Goal: Task Accomplishment & Management: Manage account settings

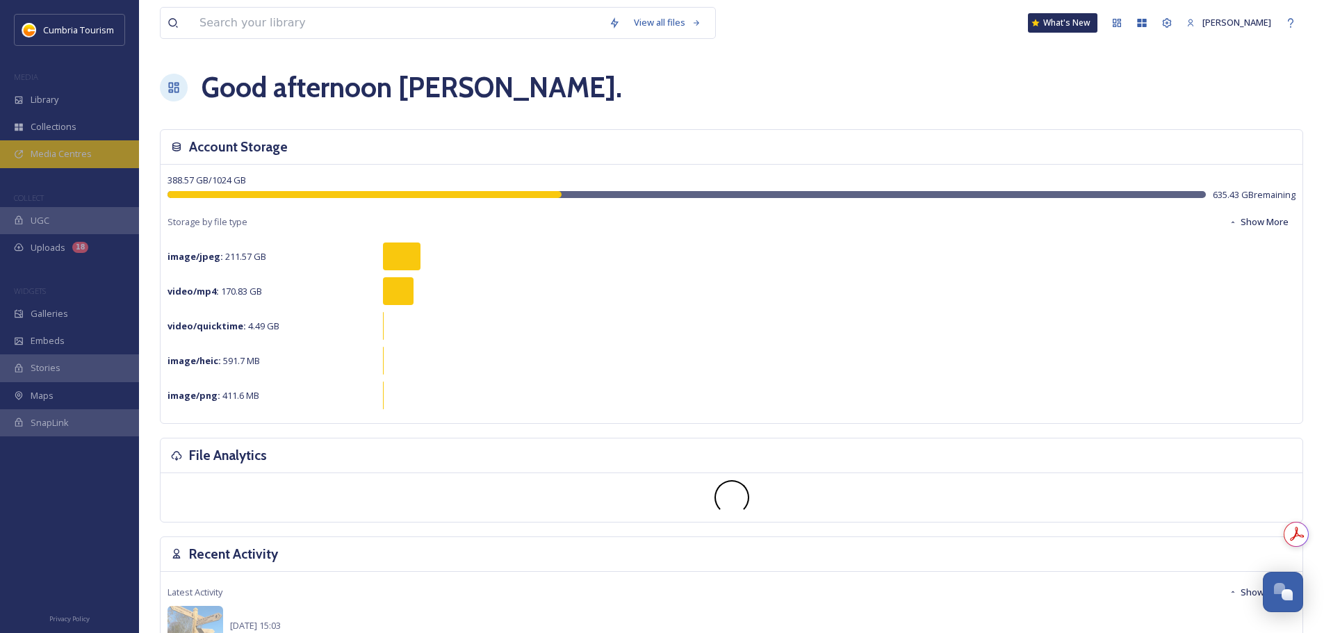
click at [65, 147] on div "Media Centres" at bounding box center [69, 153] width 139 height 27
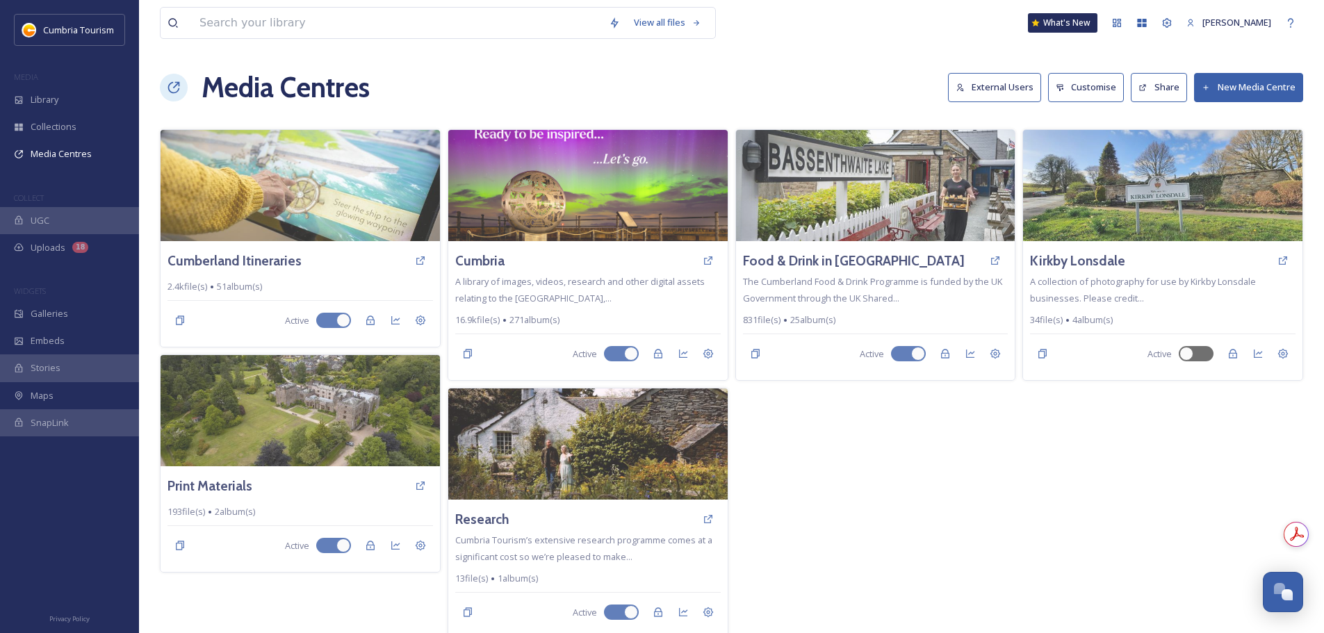
click at [973, 92] on button "External Users" at bounding box center [994, 87] width 93 height 28
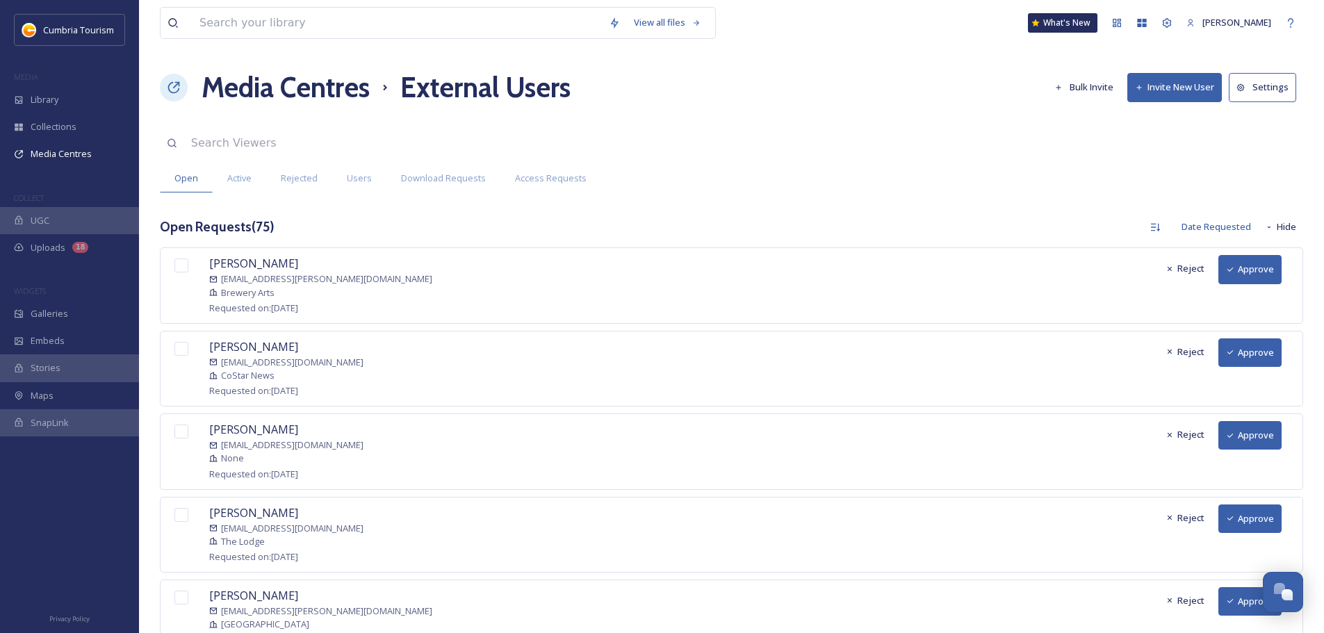
click at [1249, 271] on button "Approve" at bounding box center [1249, 269] width 63 height 28
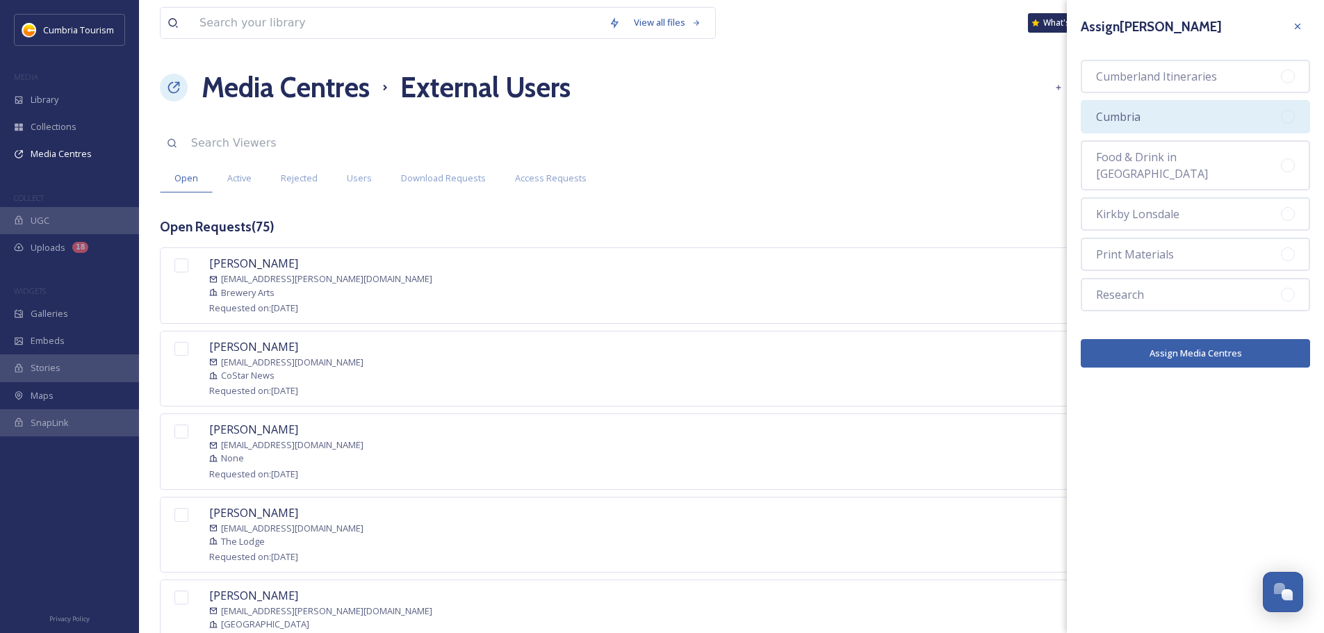
click at [1140, 113] on span "Cumbria" at bounding box center [1118, 116] width 44 height 17
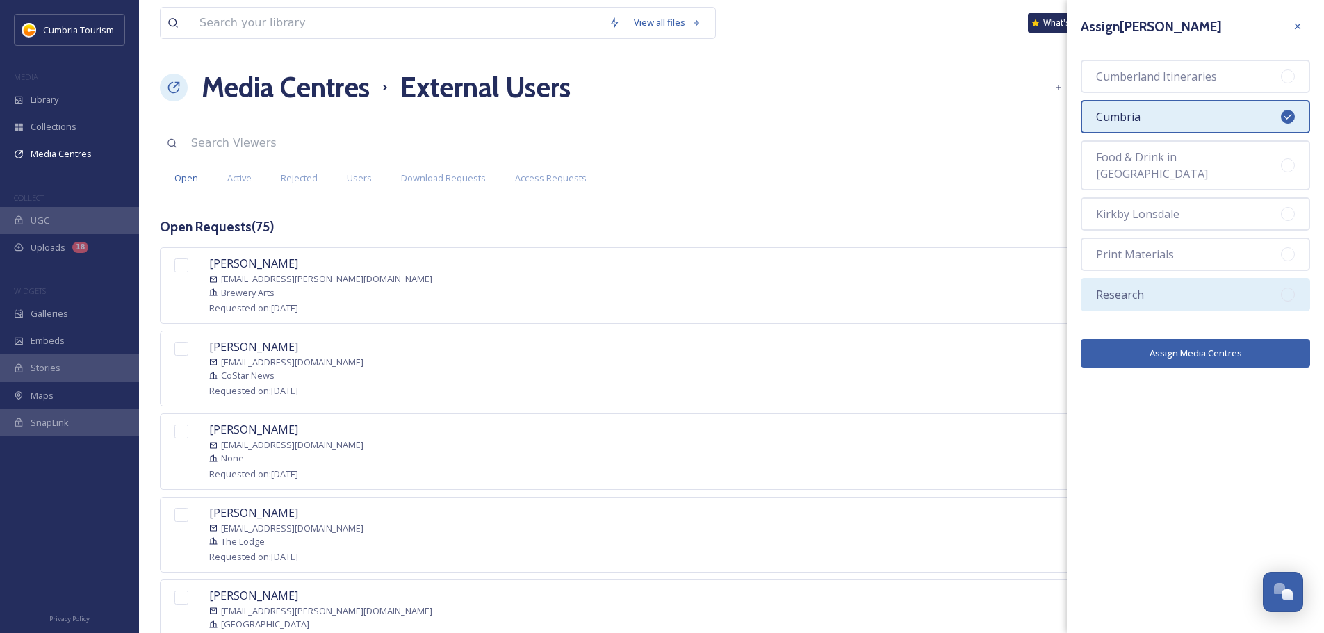
drag, startPoint x: 1151, startPoint y: 279, endPoint x: 1187, endPoint y: 336, distance: 67.7
click at [1152, 279] on div "Research" at bounding box center [1194, 294] width 229 height 33
click at [1187, 340] on button "Assign Media Centres" at bounding box center [1194, 353] width 229 height 28
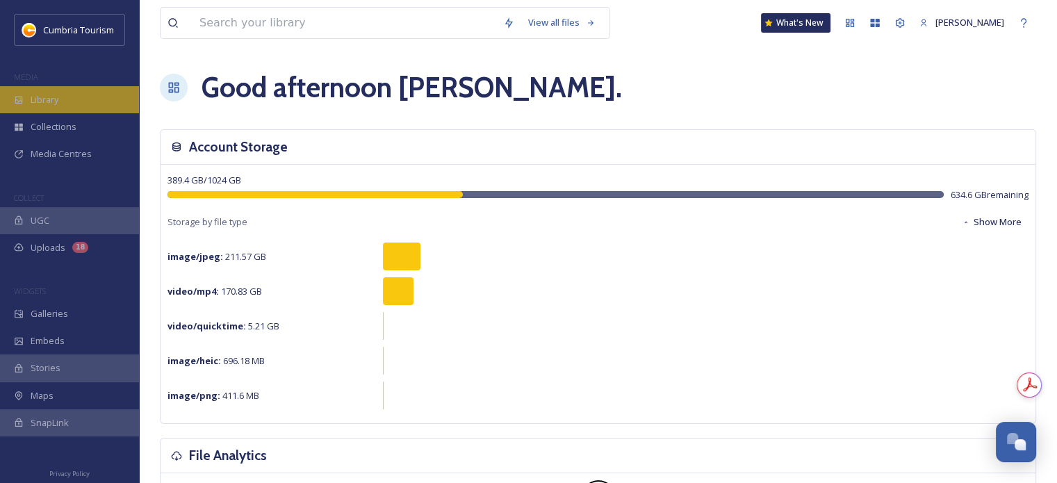
click at [64, 107] on div "Library" at bounding box center [69, 99] width 139 height 27
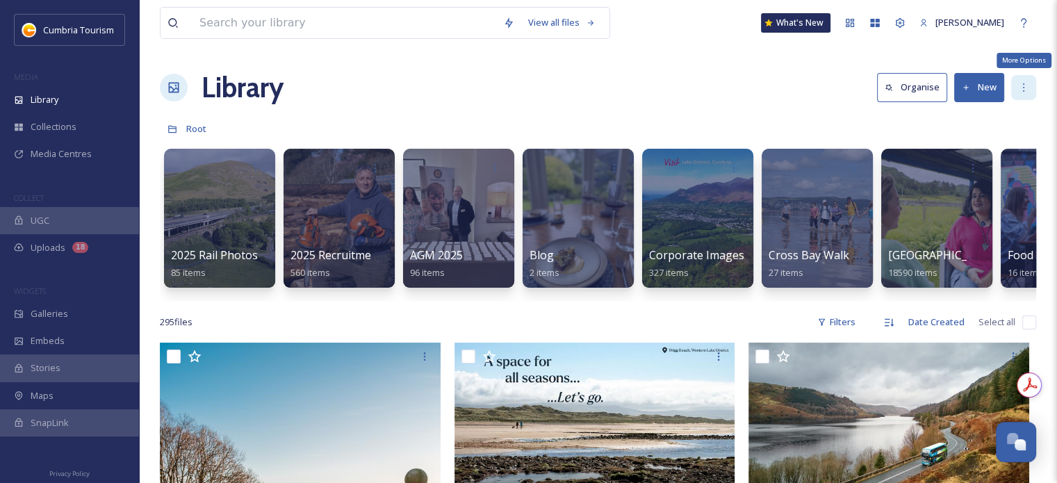
click at [1012, 81] on div "More Options" at bounding box center [1023, 87] width 25 height 25
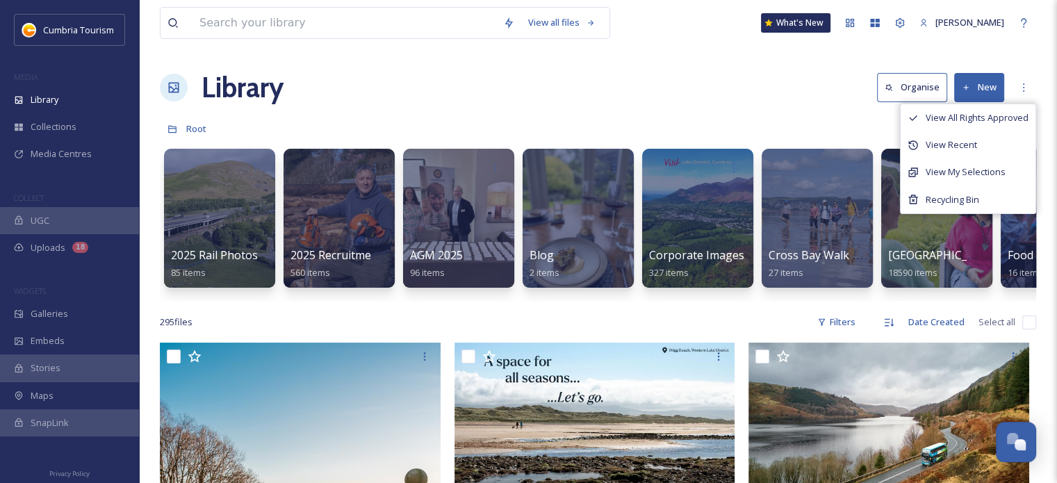
click at [427, 88] on div "Library Organise New View All Rights Approved View Recent View My Selections Re…" at bounding box center [598, 88] width 876 height 42
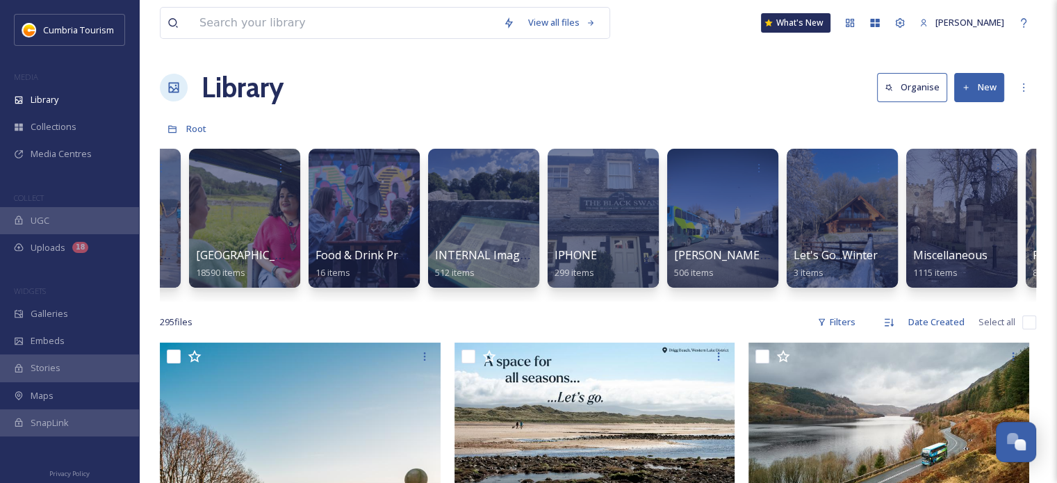
scroll to position [0, 689]
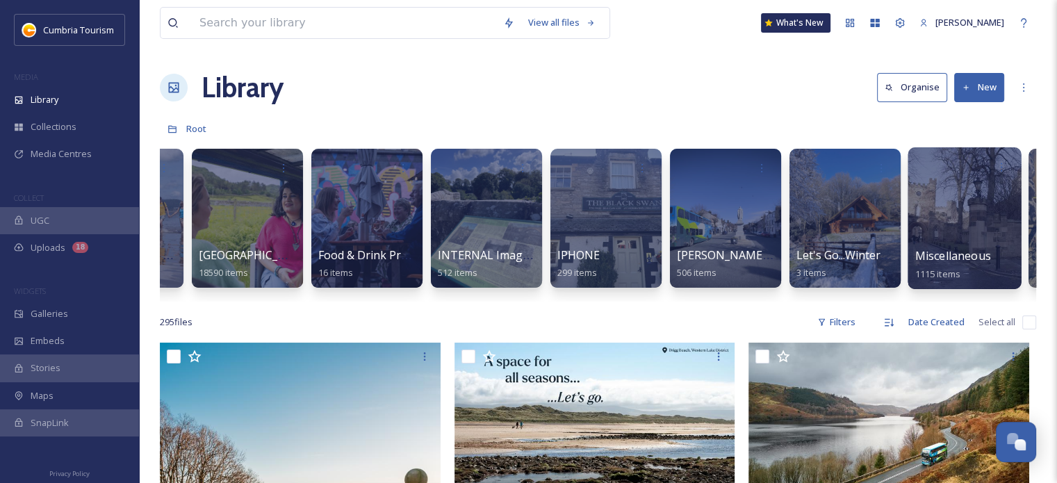
click at [941, 249] on span "Miscellaneous" at bounding box center [953, 255] width 76 height 15
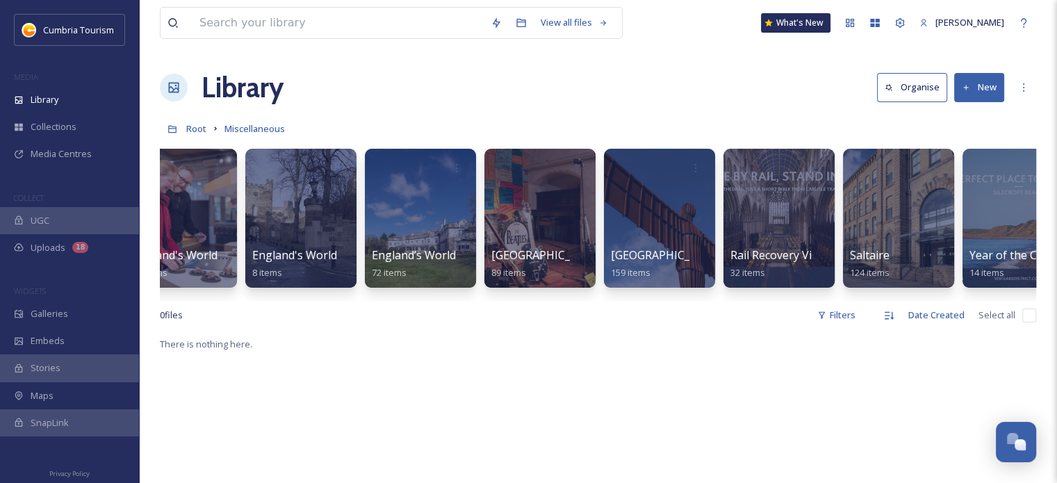
scroll to position [0, 634]
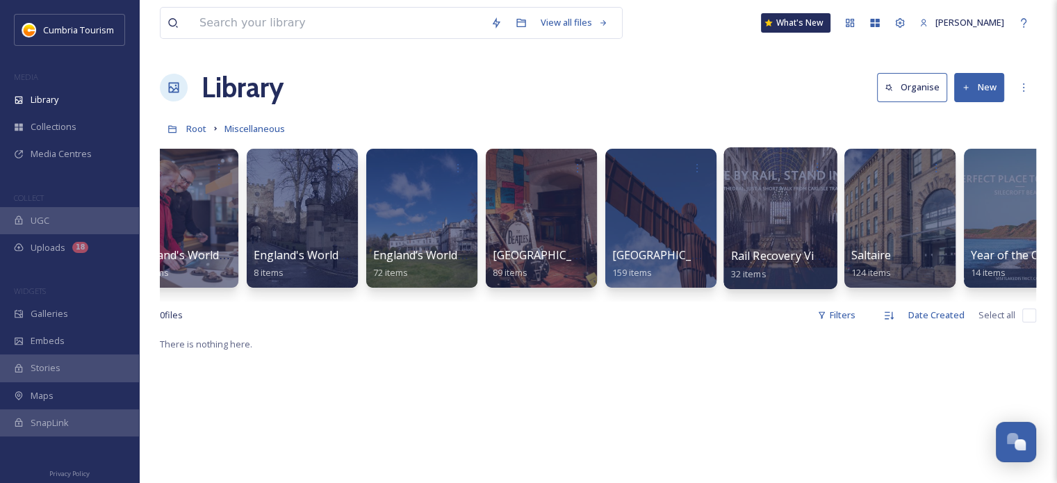
click at [742, 258] on span "Rail Recovery Videos" at bounding box center [785, 255] width 108 height 15
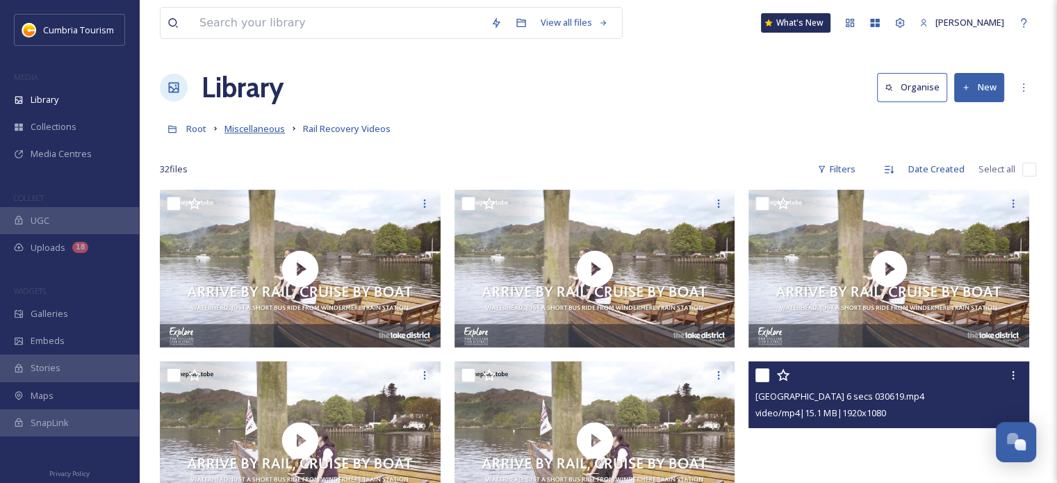
click at [242, 130] on span "Miscellaneous" at bounding box center [254, 128] width 60 height 13
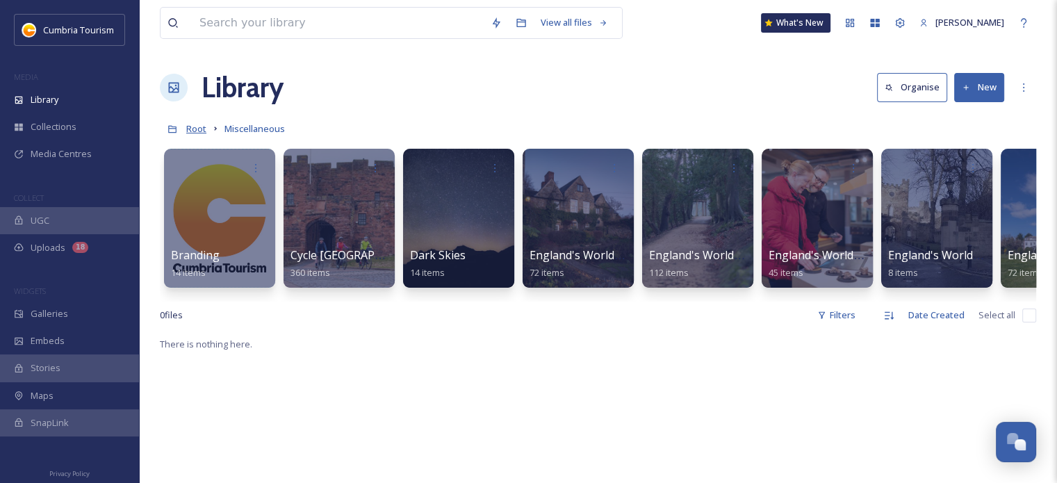
click at [188, 128] on span "Root" at bounding box center [196, 128] width 20 height 13
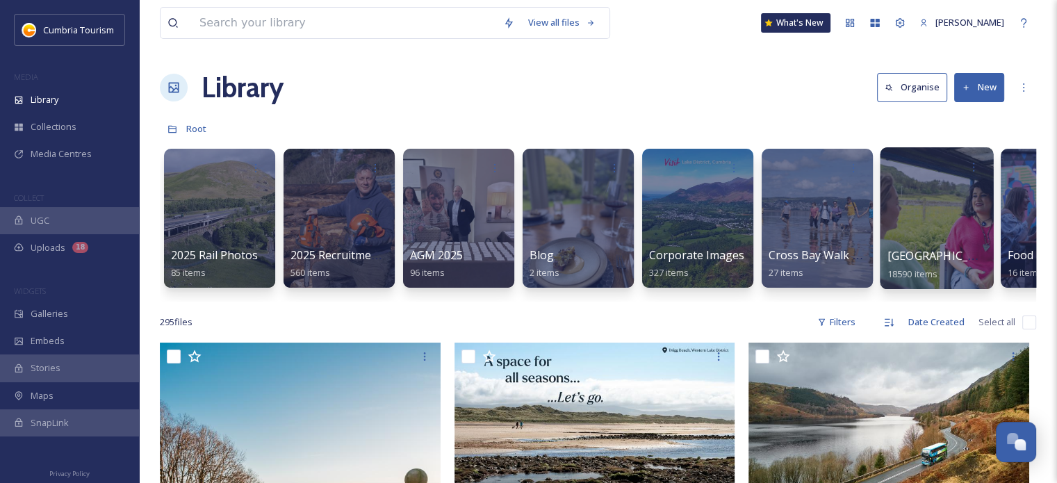
click at [909, 250] on span "Cumbria Media Library" at bounding box center [944, 255] width 114 height 15
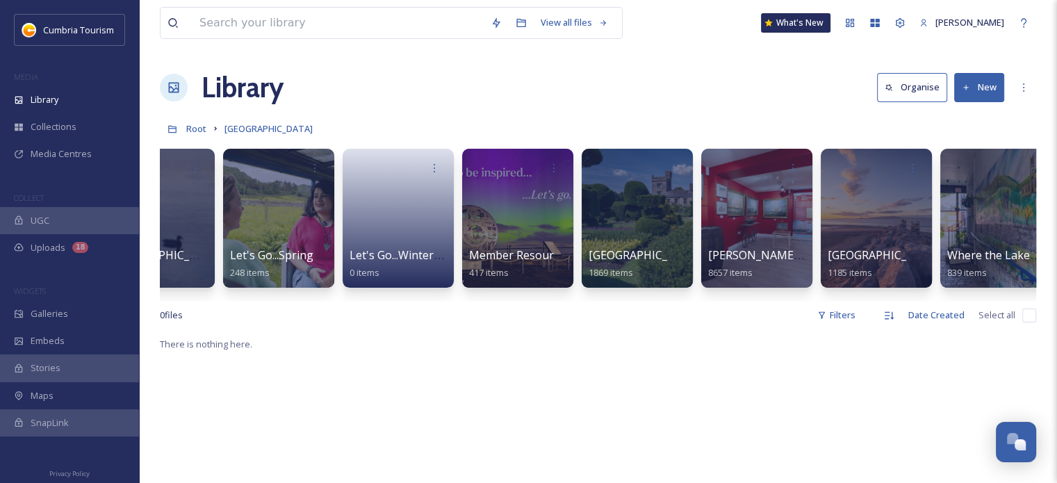
scroll to position [0, 319]
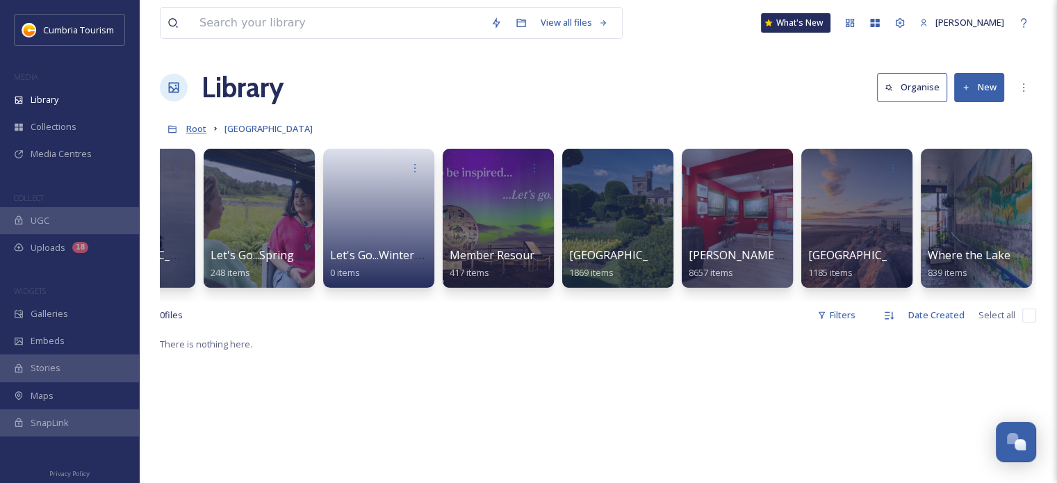
click at [192, 124] on span "Root" at bounding box center [196, 128] width 20 height 13
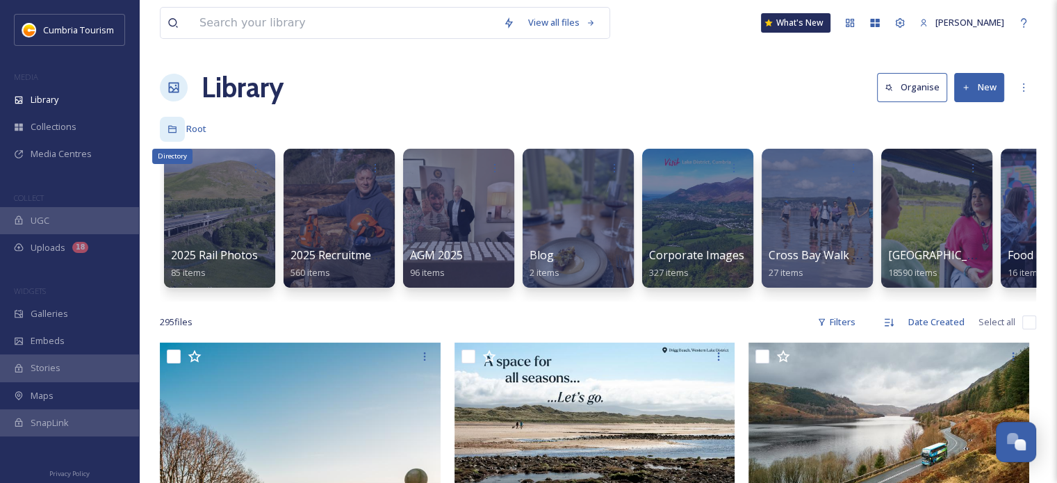
click at [172, 121] on div "Directory" at bounding box center [172, 129] width 25 height 25
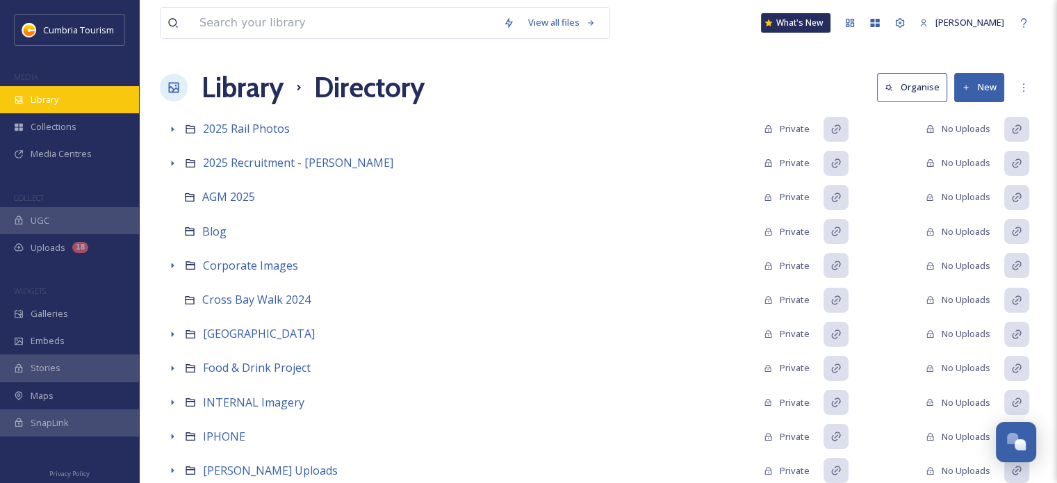
click at [83, 108] on div "Library" at bounding box center [69, 99] width 139 height 27
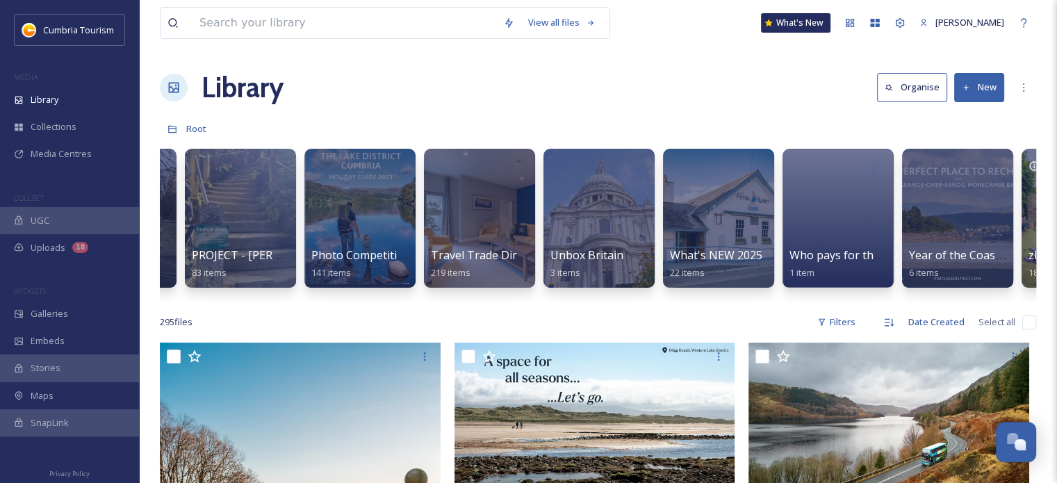
scroll to position [0, 1331]
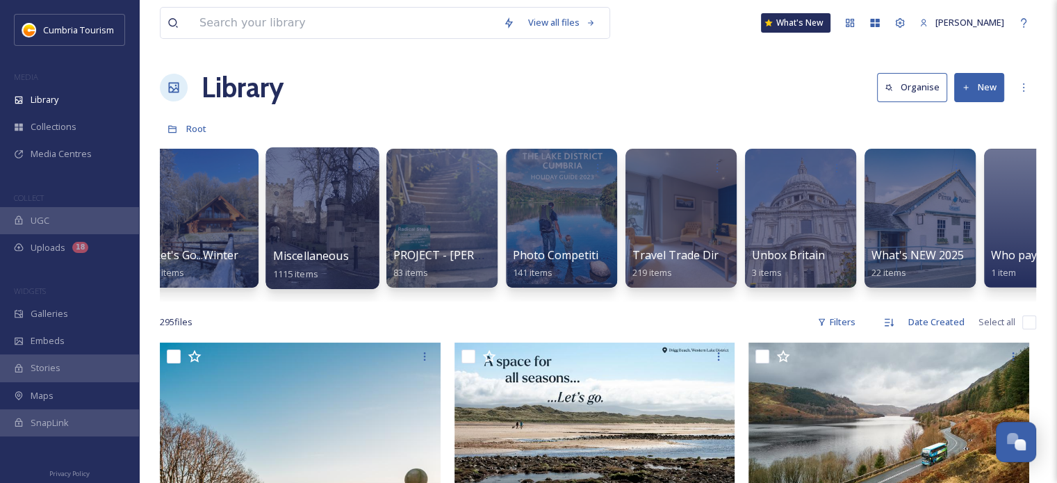
click at [336, 254] on span "Miscellaneous" at bounding box center [311, 255] width 76 height 15
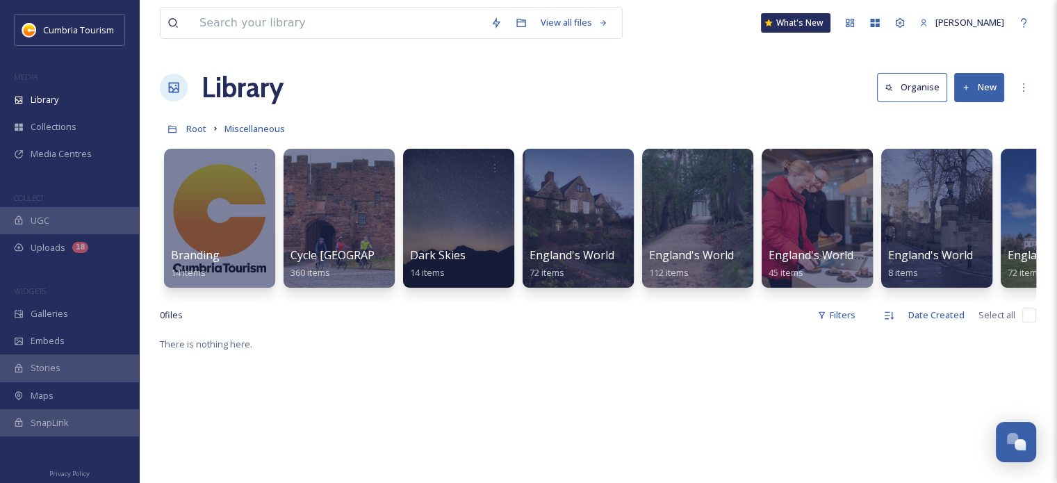
drag, startPoint x: 505, startPoint y: 312, endPoint x: 676, endPoint y: 311, distance: 170.9
click at [667, 313] on div "0 file s Filters Date Created Select all" at bounding box center [598, 315] width 876 height 27
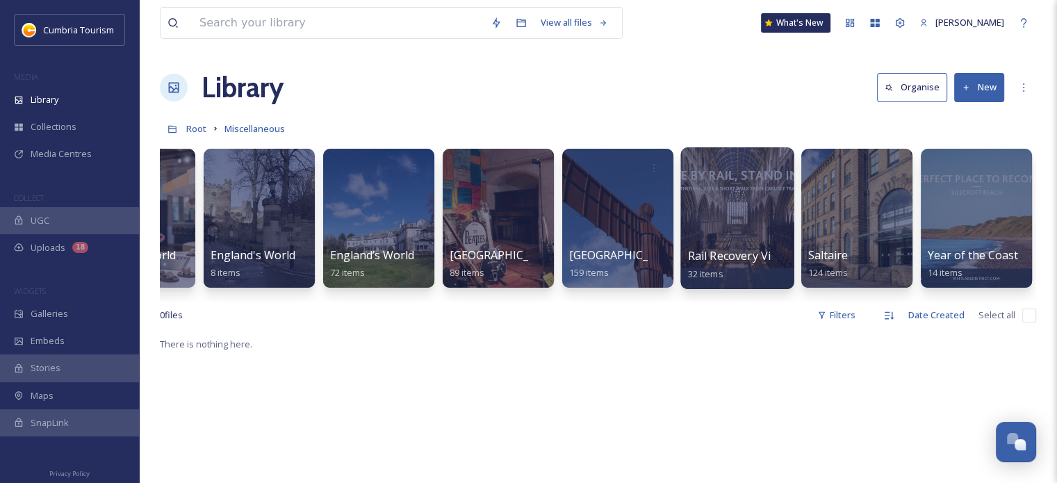
click at [744, 261] on span "Rail Recovery Videos" at bounding box center [742, 255] width 108 height 15
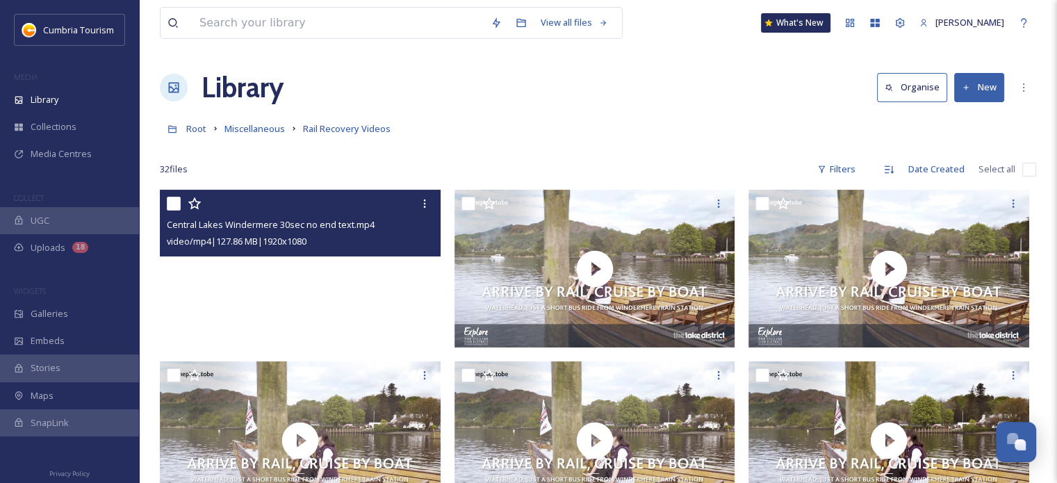
click at [396, 294] on video "Central Lakes Windermere 30sec no end text.mp4" at bounding box center [300, 269] width 281 height 158
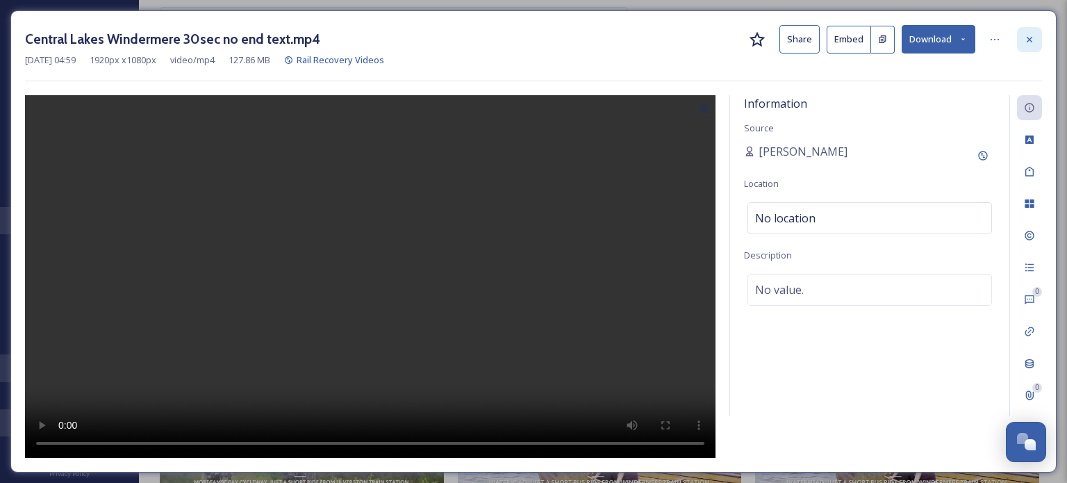
click at [1026, 44] on div at bounding box center [1029, 39] width 25 height 25
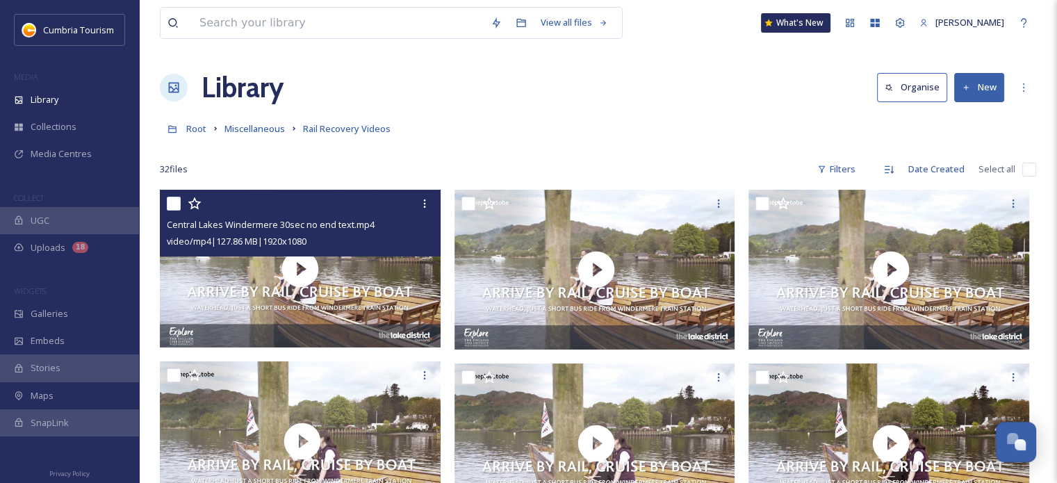
click at [502, 119] on div "Root Miscellaneous Rail Recovery Videos" at bounding box center [598, 128] width 876 height 26
click at [264, 130] on span "Miscellaneous" at bounding box center [254, 128] width 60 height 13
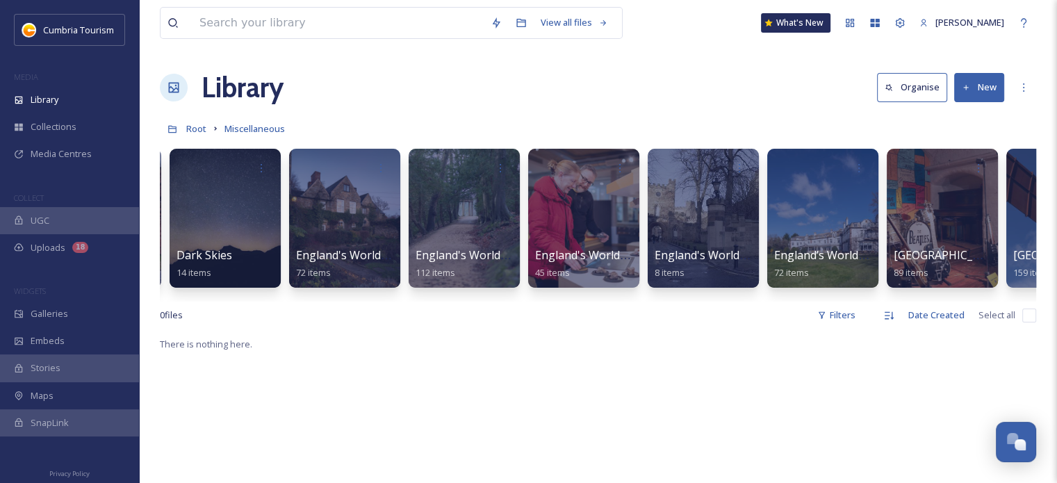
scroll to position [0, 388]
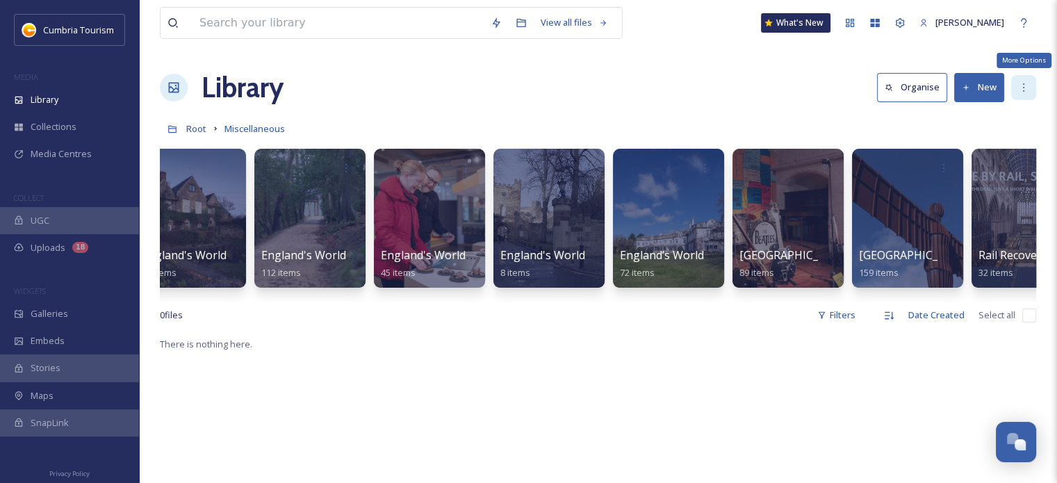
click at [1021, 92] on icon at bounding box center [1023, 87] width 11 height 11
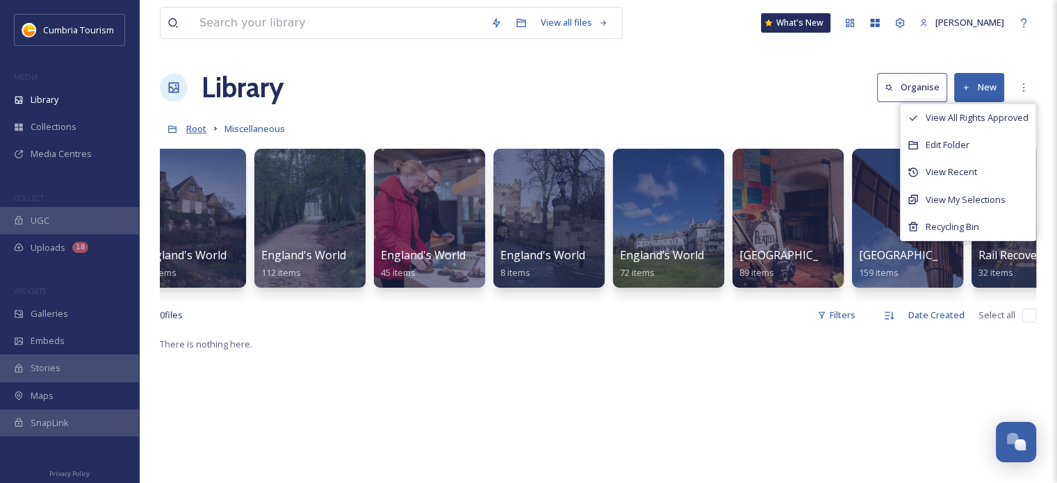
click at [195, 133] on span "Root" at bounding box center [196, 128] width 20 height 13
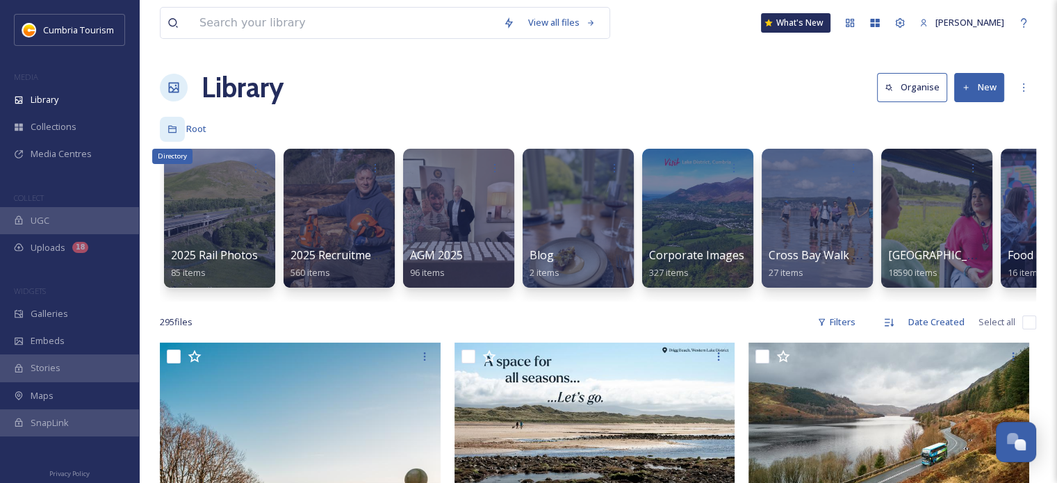
click at [165, 131] on div "Directory" at bounding box center [172, 129] width 25 height 25
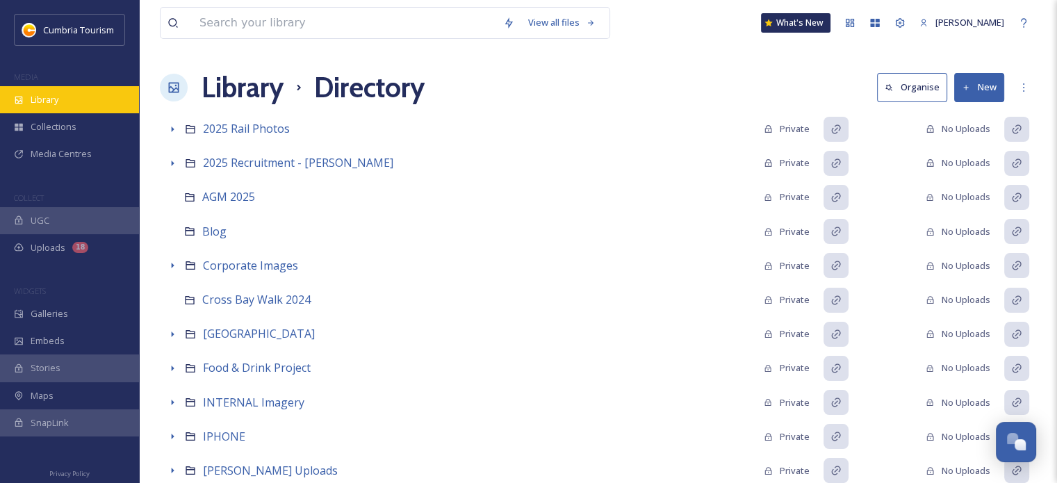
click at [47, 104] on span "Library" at bounding box center [45, 99] width 28 height 13
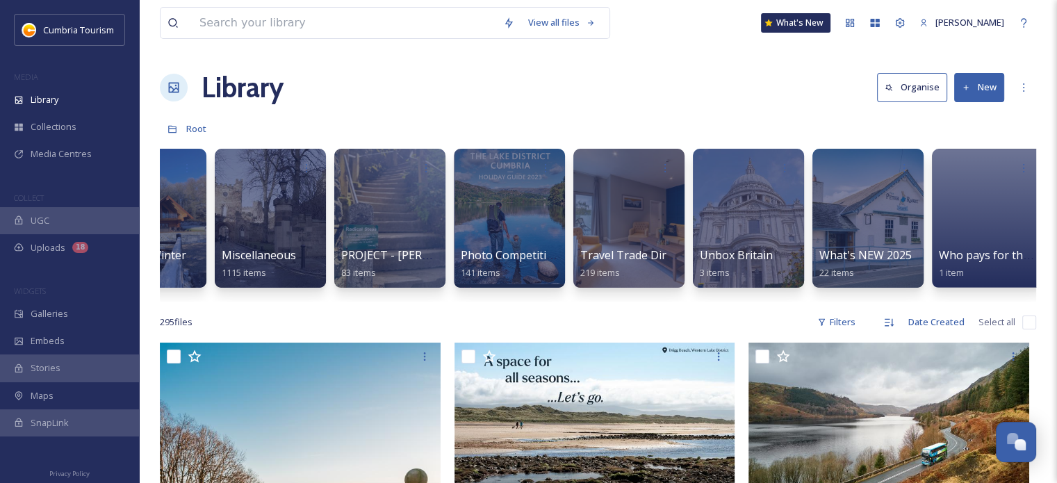
scroll to position [0, 1634]
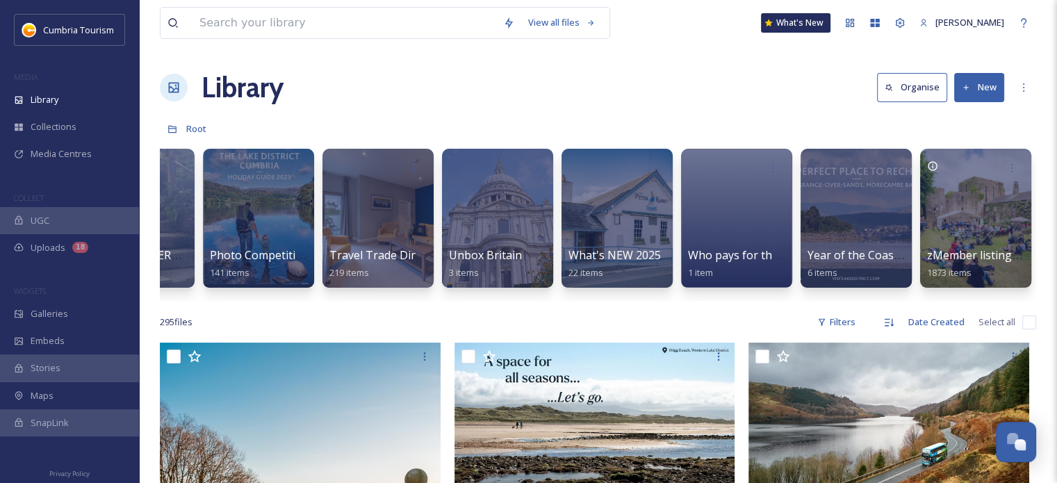
click at [368, 28] on input at bounding box center [344, 23] width 304 height 31
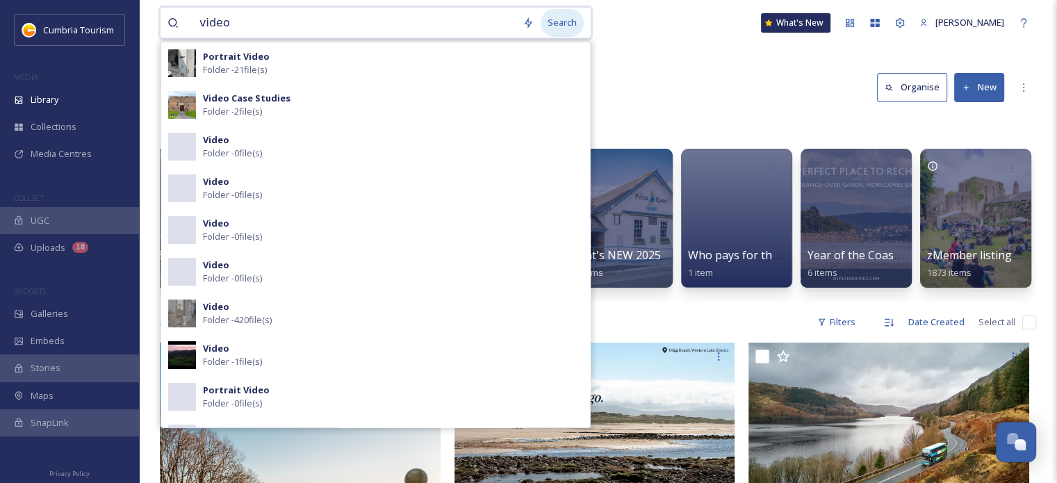
type input "video"
click at [541, 26] on div "Search" at bounding box center [562, 22] width 43 height 27
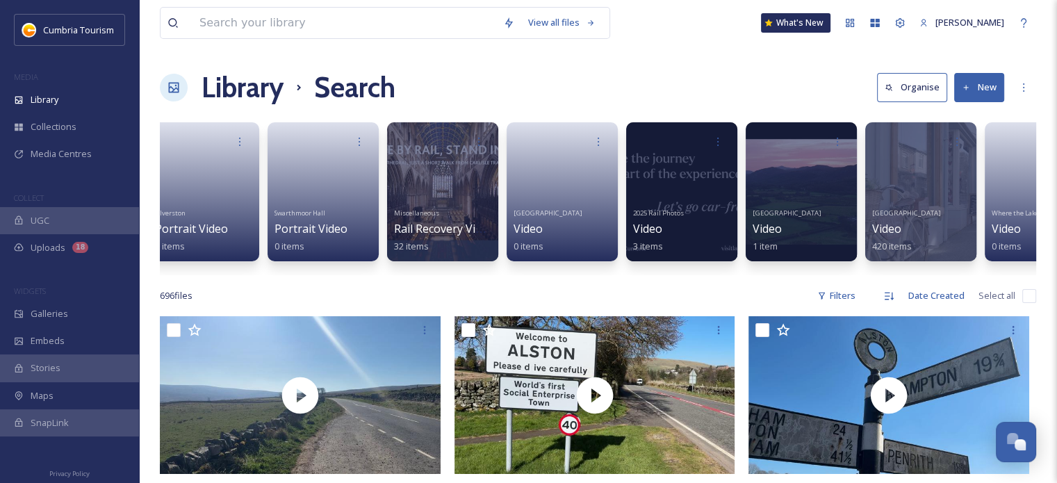
scroll to position [0, 1514]
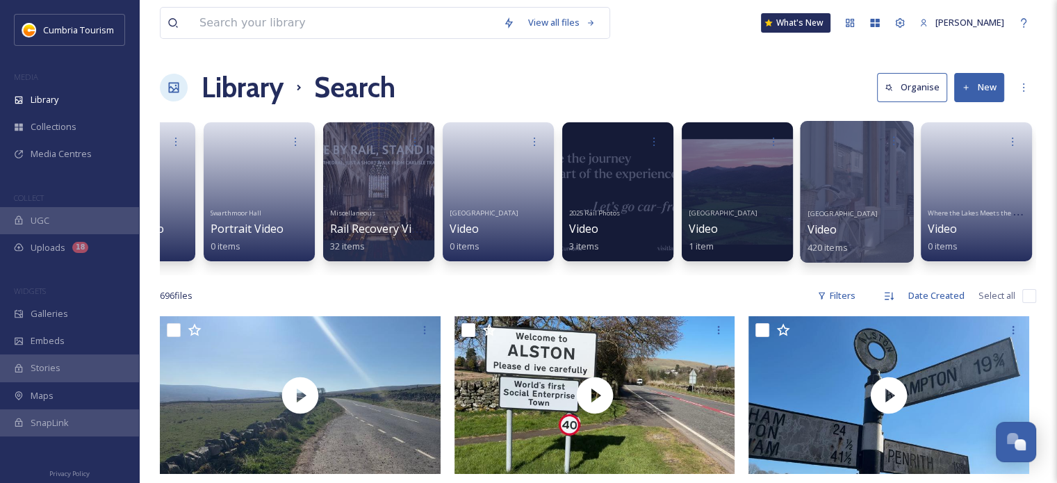
click at [822, 233] on span "Video" at bounding box center [822, 229] width 30 height 15
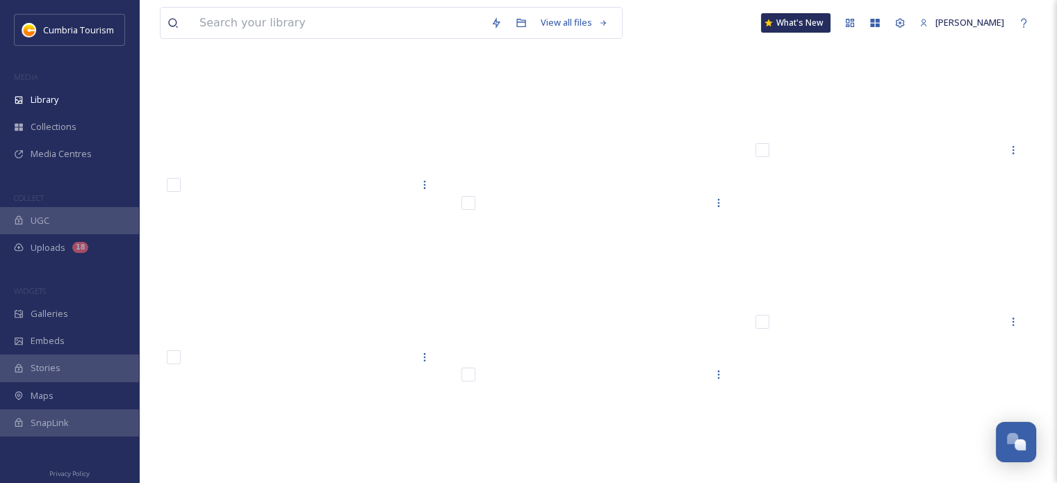
scroll to position [16973, 0]
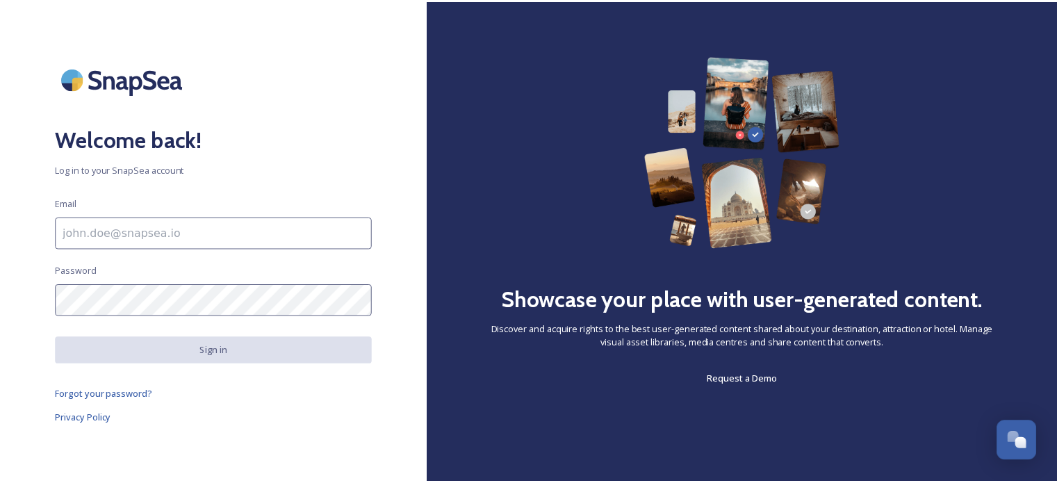
scroll to position [5516, 0]
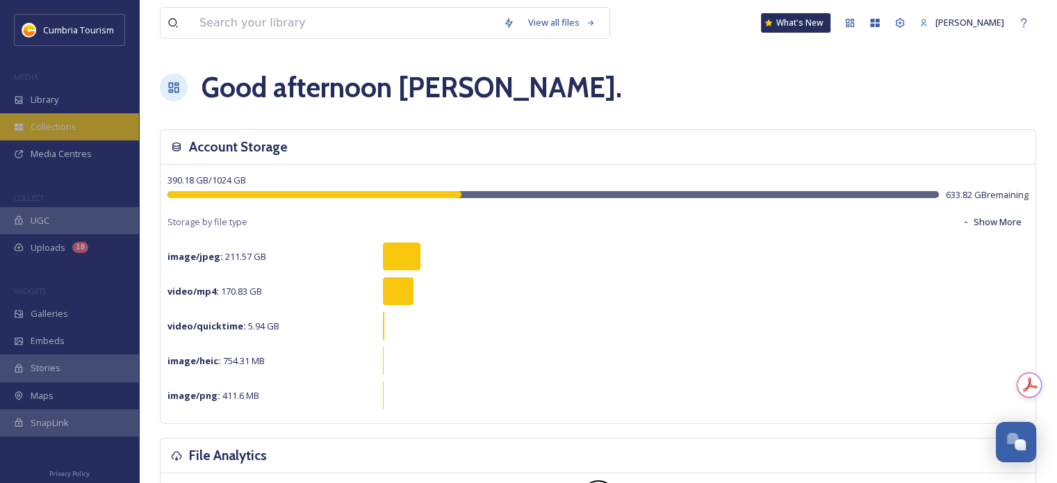
click at [57, 124] on span "Collections" at bounding box center [54, 126] width 46 height 13
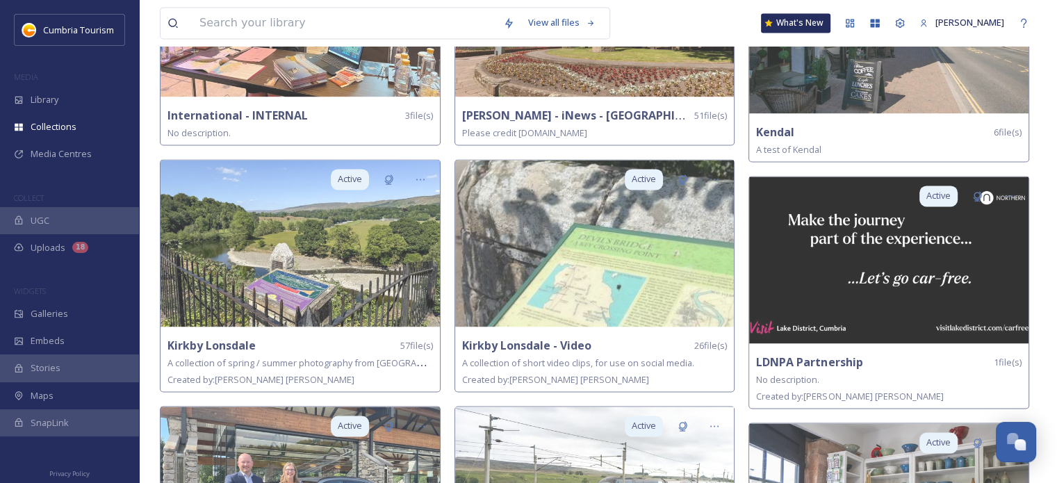
scroll to position [2071, 0]
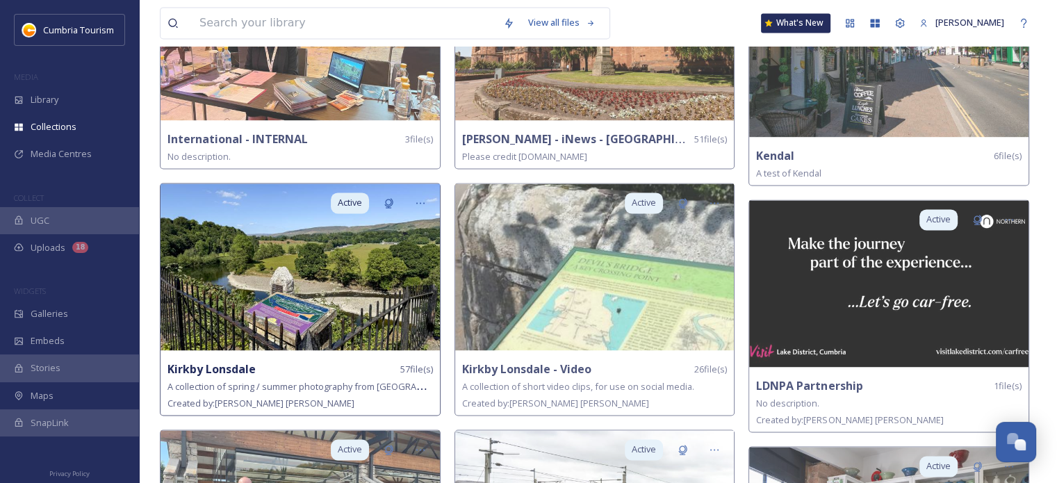
click at [250, 319] on img at bounding box center [300, 266] width 279 height 167
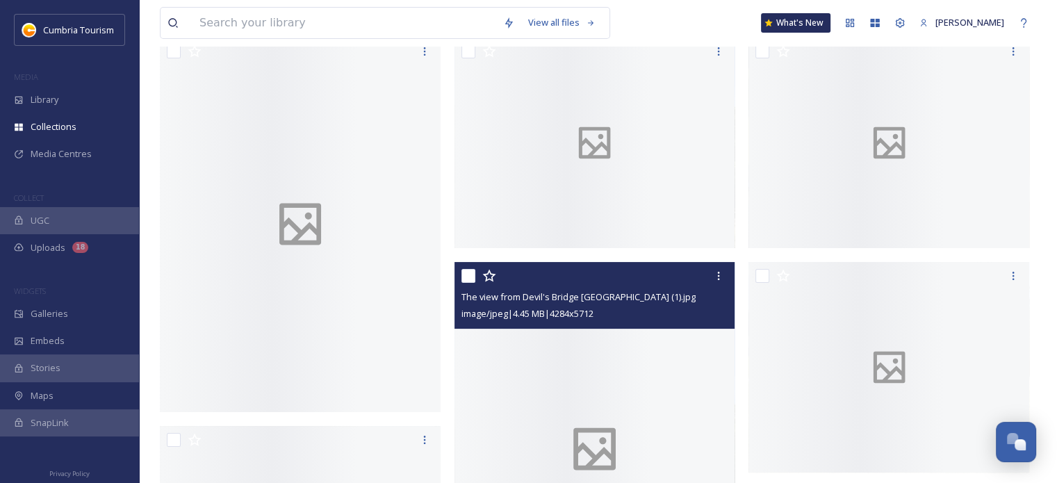
scroll to position [347, 0]
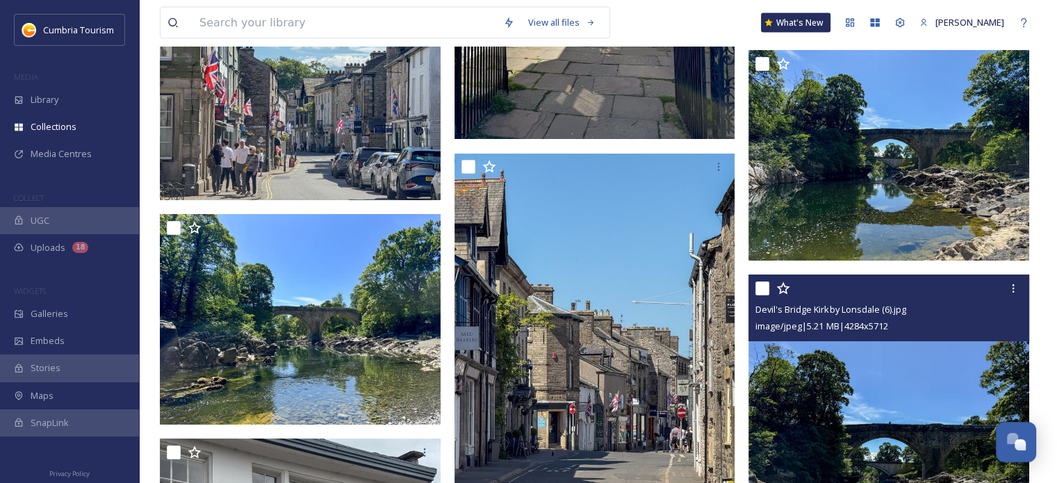
scroll to position [3004, 0]
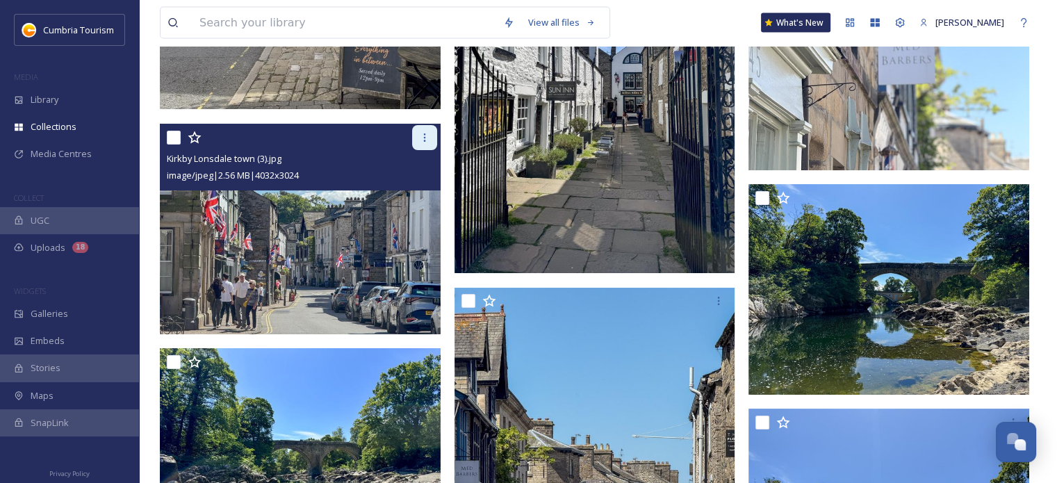
click at [431, 135] on div at bounding box center [424, 137] width 25 height 25
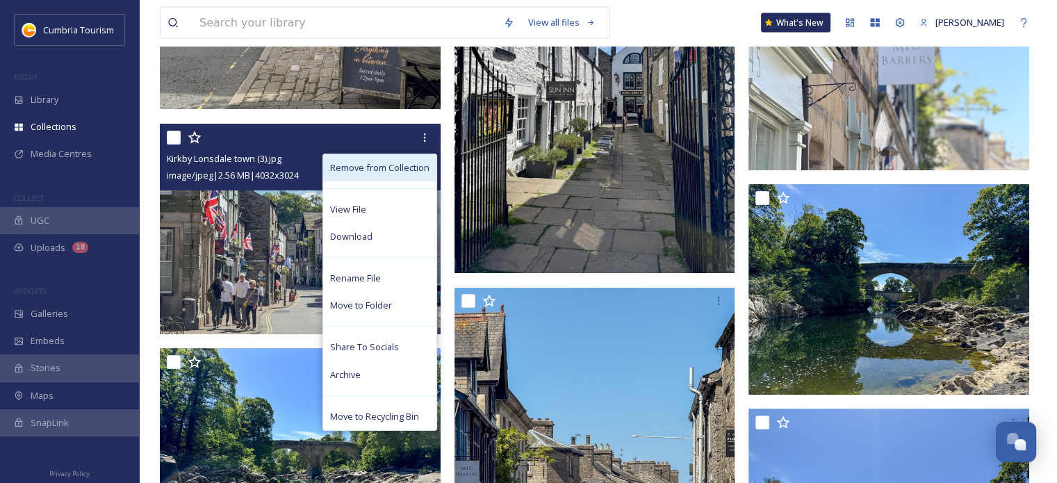
click at [392, 166] on span "Remove from Collection" at bounding box center [379, 167] width 99 height 13
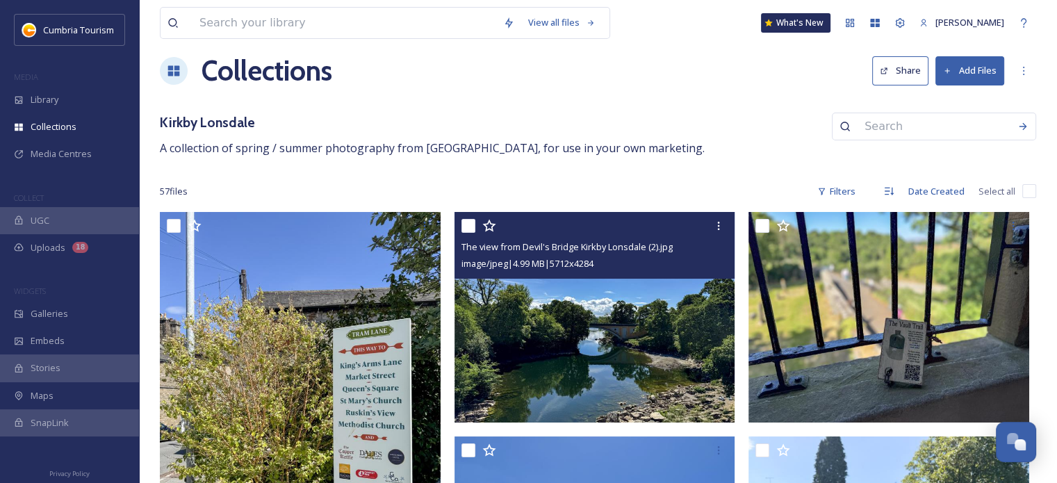
scroll to position [0, 0]
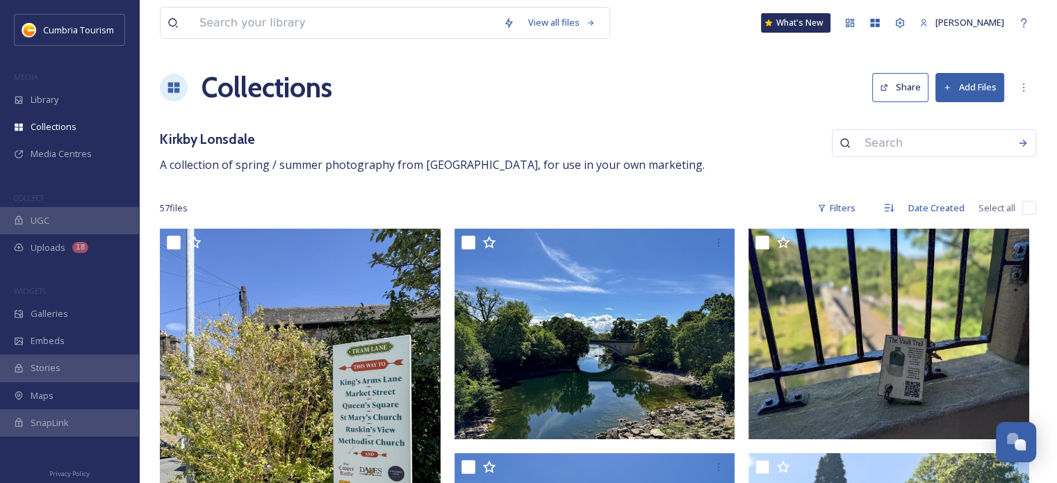
click at [913, 85] on button "Share" at bounding box center [900, 87] width 56 height 28
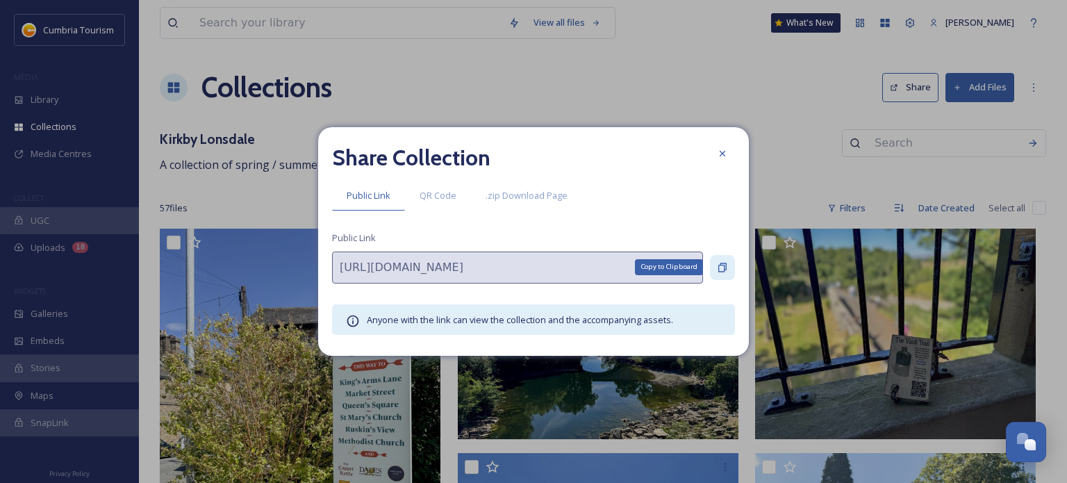
click at [718, 263] on icon at bounding box center [722, 267] width 11 height 11
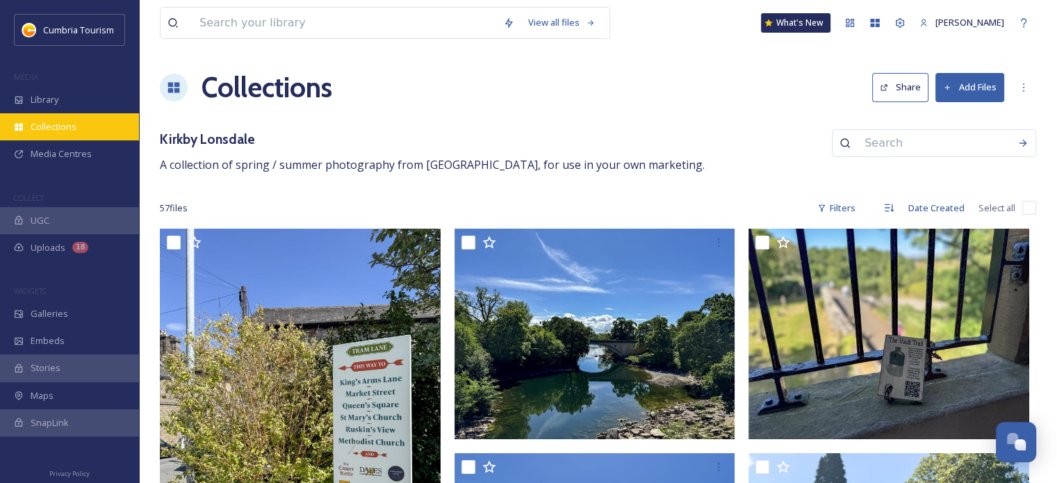
click at [60, 124] on span "Collections" at bounding box center [54, 126] width 46 height 13
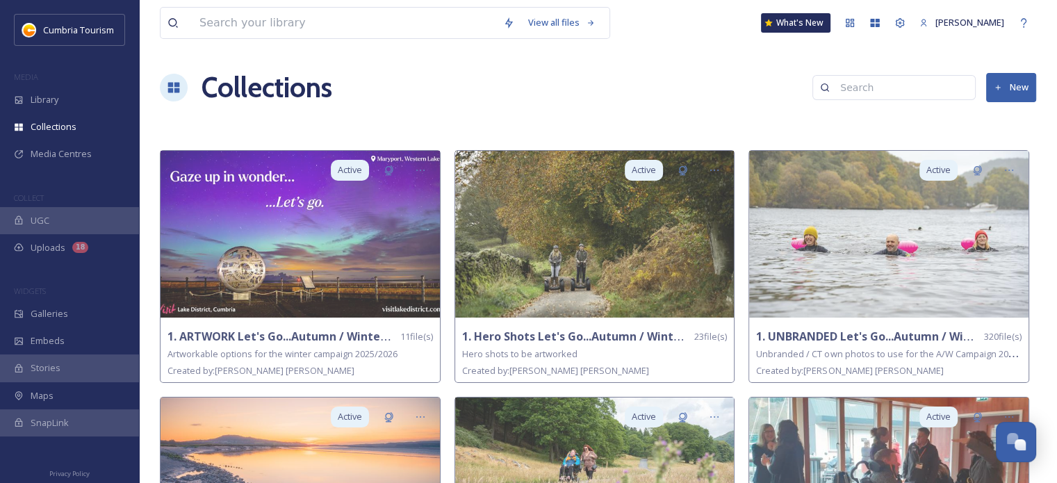
click at [1026, 88] on button "New" at bounding box center [1011, 87] width 50 height 28
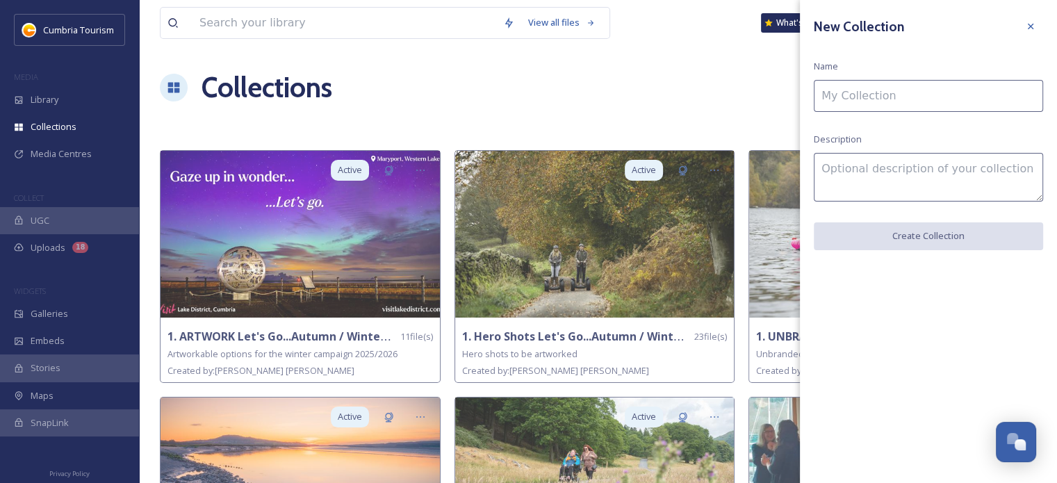
click at [846, 81] on input at bounding box center [928, 96] width 229 height 32
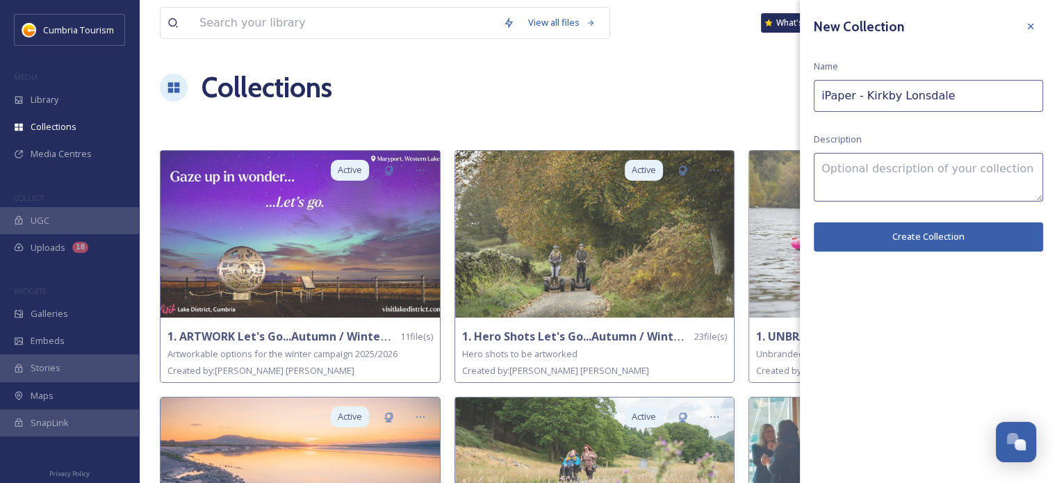
type input "iPaper - Kirkby Lonsdale"
type textarea "Please credit [DOMAIN_NAME]"
click at [953, 243] on button "Create Collection" at bounding box center [928, 236] width 229 height 28
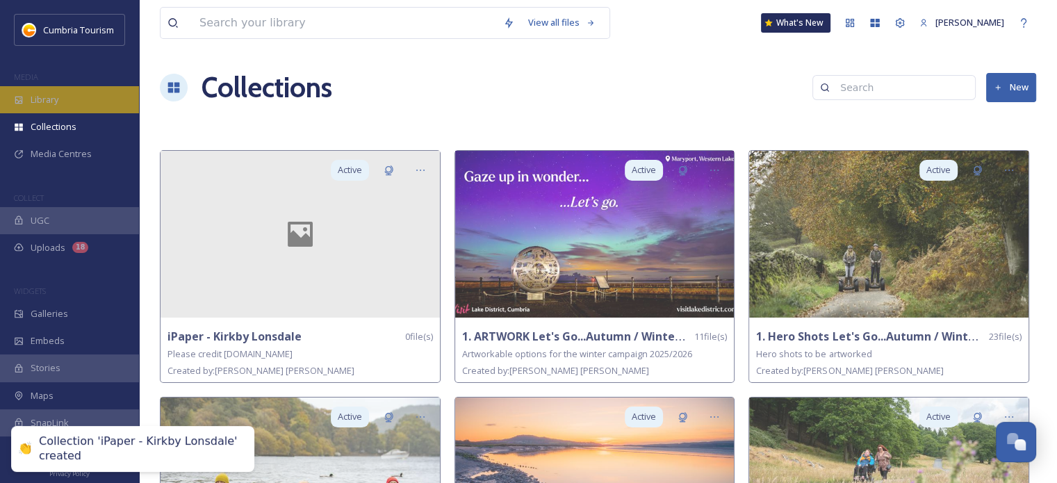
click at [53, 109] on div "Library" at bounding box center [69, 99] width 139 height 27
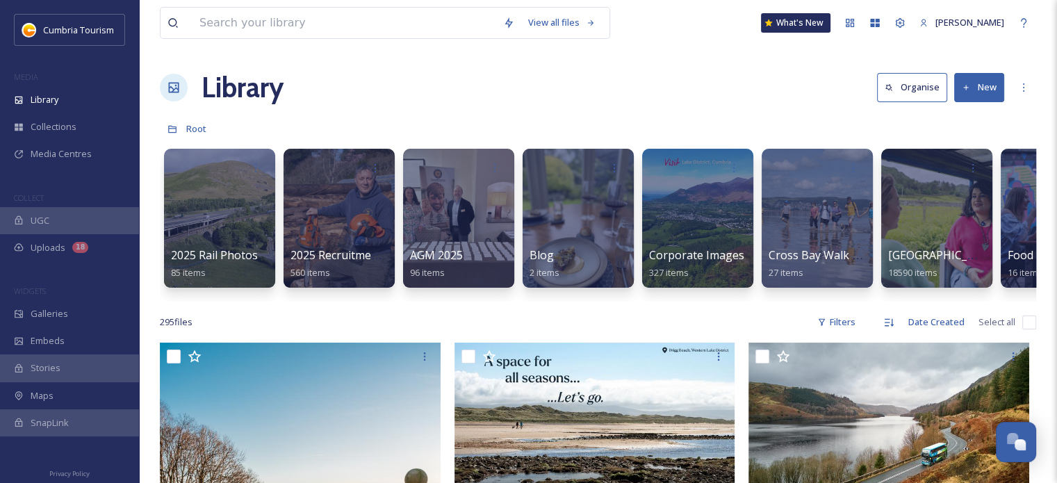
click at [636, 298] on div "2025 Rail Photos 85 items 2025 Recruitment - Paul Mitchell 560 items AGM 2025 9…" at bounding box center [598, 222] width 876 height 160
click at [971, 260] on span "Cumbria Media Library" at bounding box center [944, 255] width 114 height 15
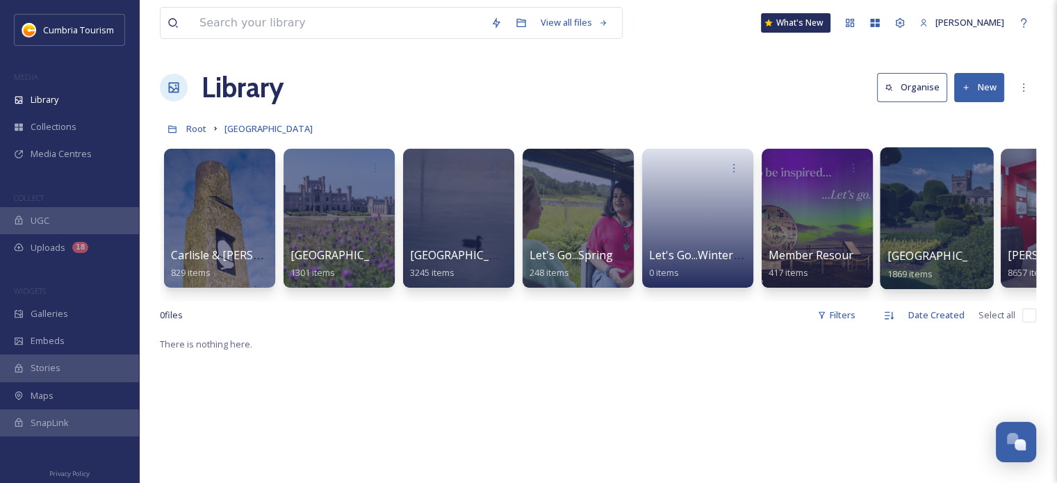
click at [944, 260] on span "Morecambe Bay" at bounding box center [944, 255] width 114 height 15
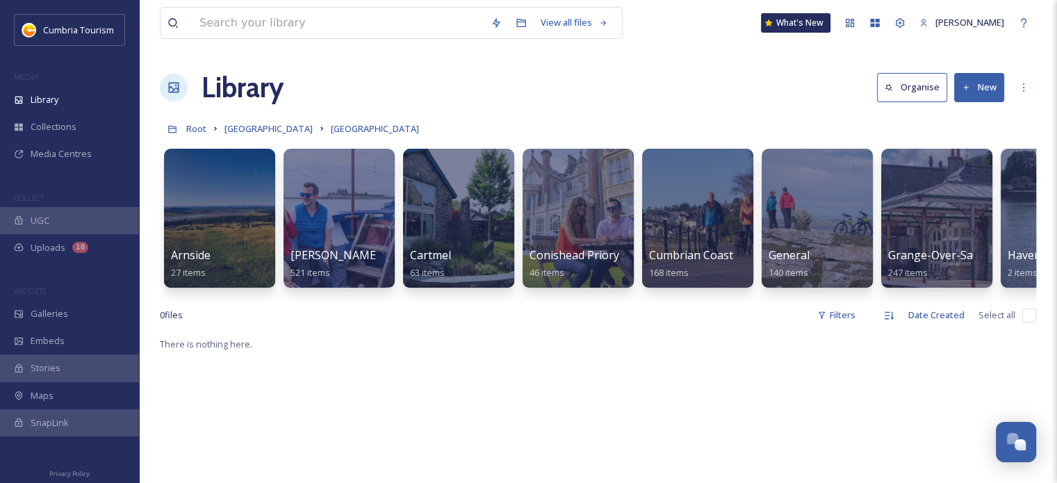
click at [689, 316] on div "0 file s Filters Date Created Select all" at bounding box center [598, 315] width 876 height 27
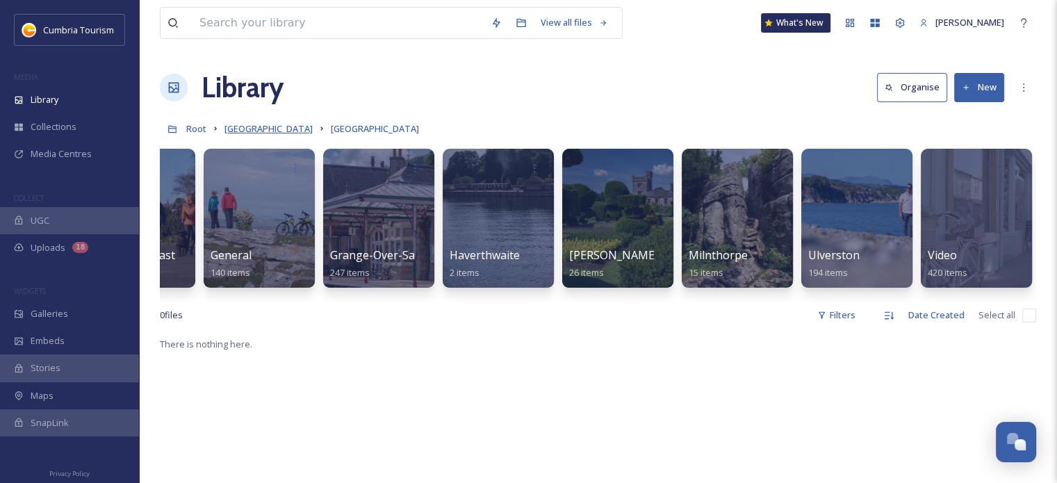
click at [252, 131] on span "Cumbria Media Library" at bounding box center [268, 128] width 88 height 13
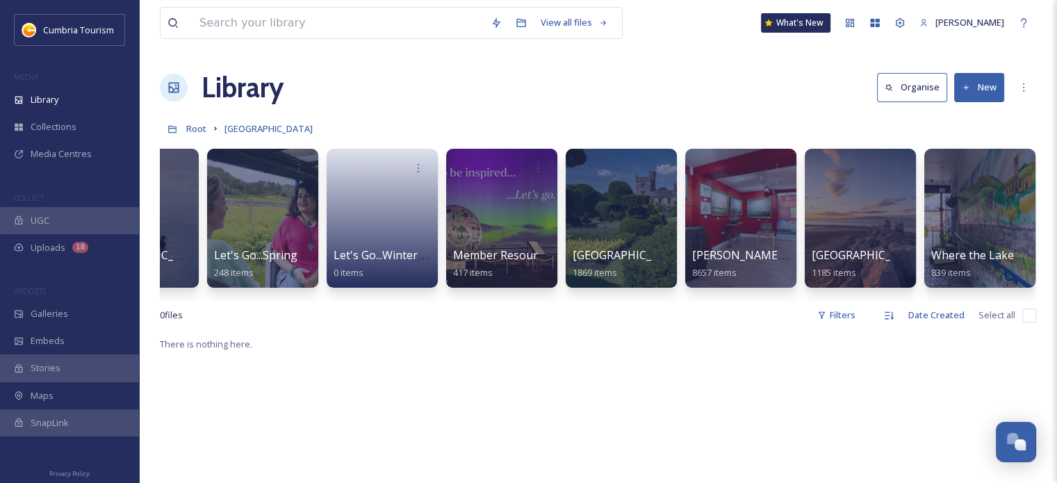
scroll to position [0, 319]
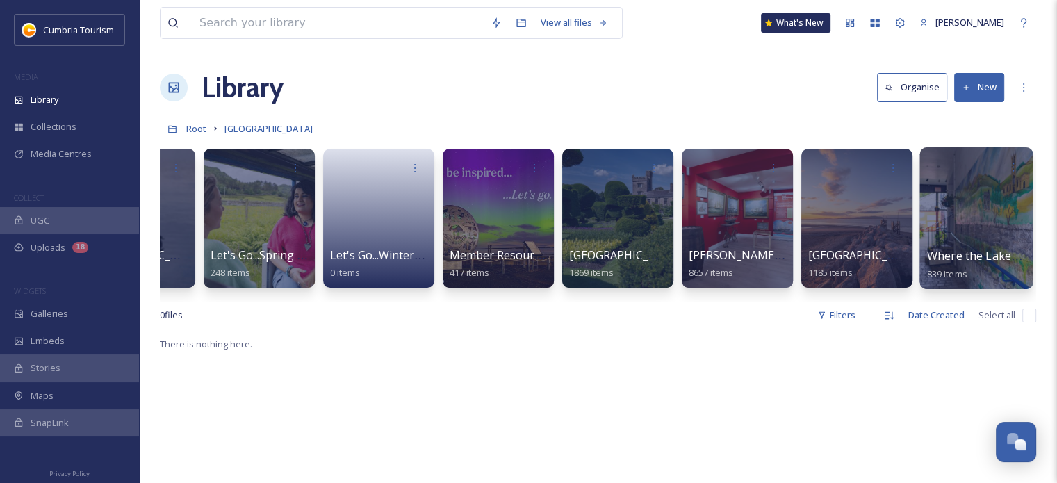
click at [961, 258] on span "Where the Lakes Meets the Dales" at bounding box center [1016, 255] width 179 height 15
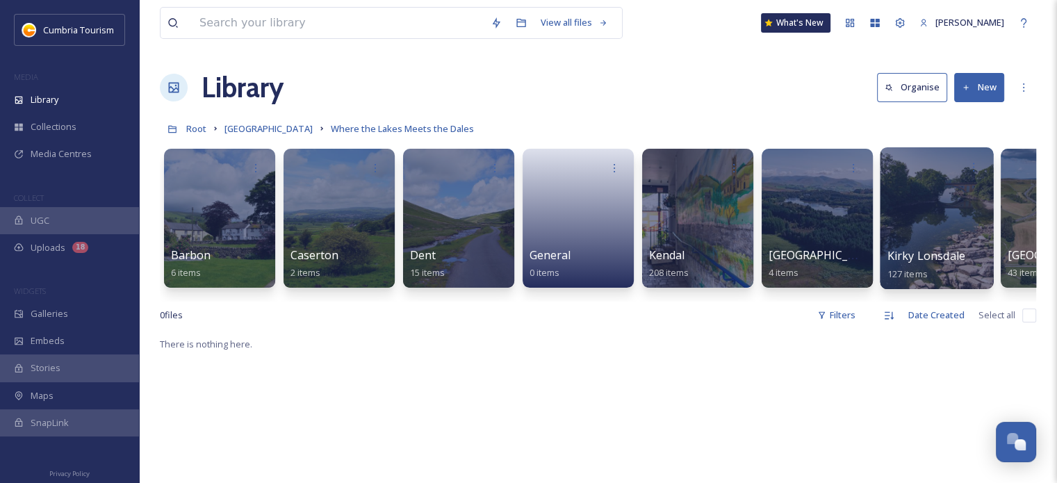
click at [906, 248] on span "Kirky Lonsdale" at bounding box center [926, 255] width 78 height 15
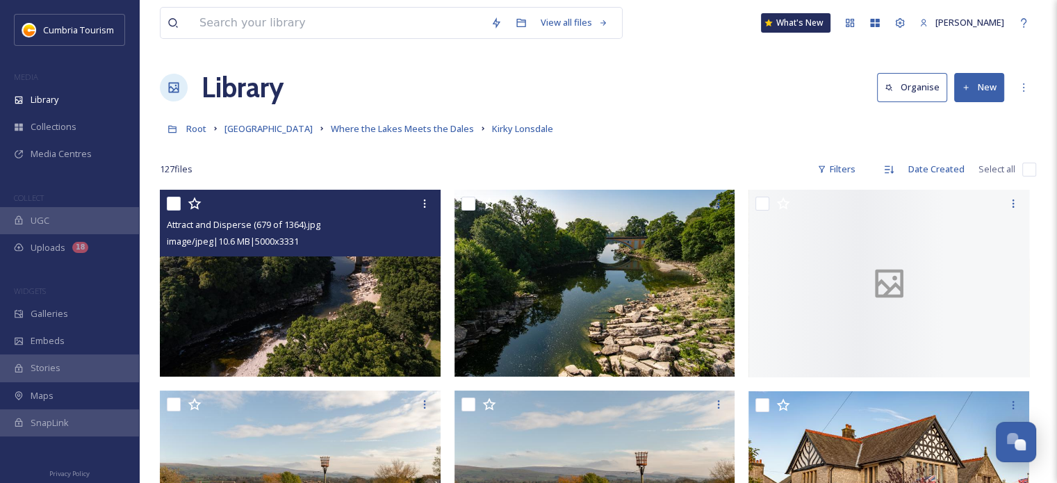
click at [170, 203] on input "checkbox" at bounding box center [174, 204] width 14 height 14
checkbox input "true"
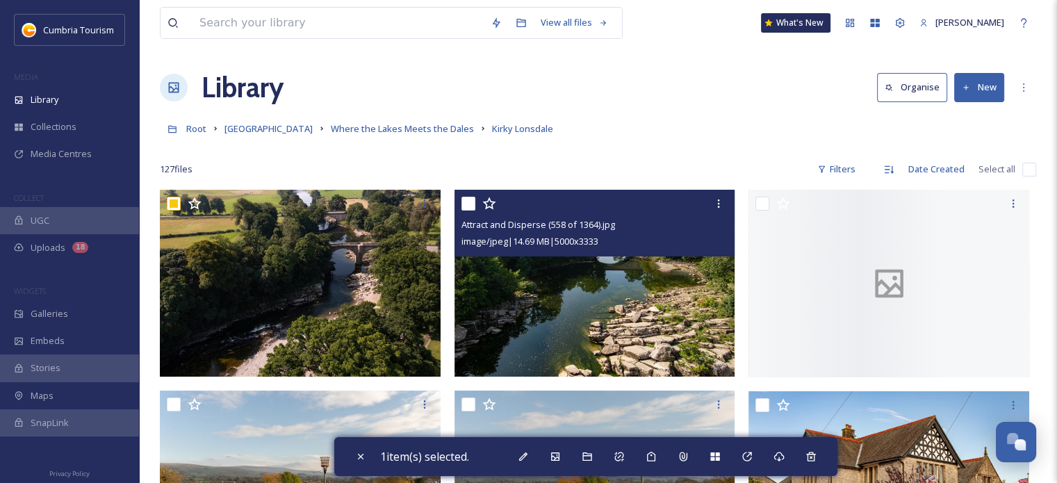
click at [472, 205] on input "checkbox" at bounding box center [468, 204] width 14 height 14
checkbox input "true"
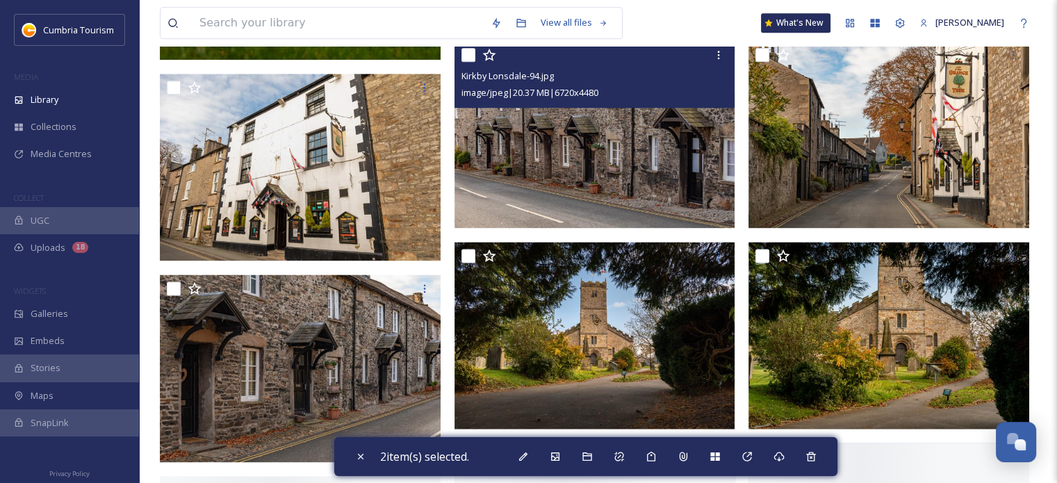
scroll to position [1807, 0]
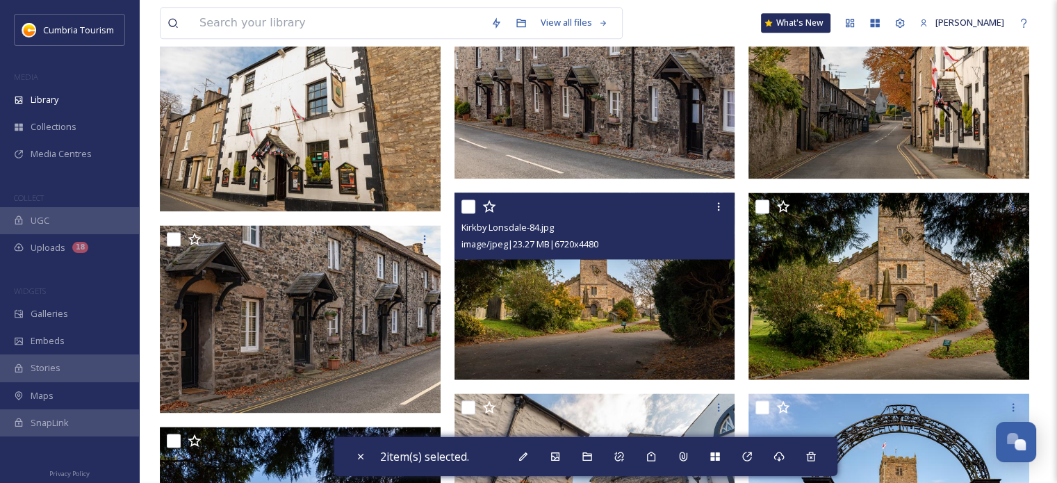
click at [466, 209] on input "checkbox" at bounding box center [468, 206] width 14 height 14
checkbox input "true"
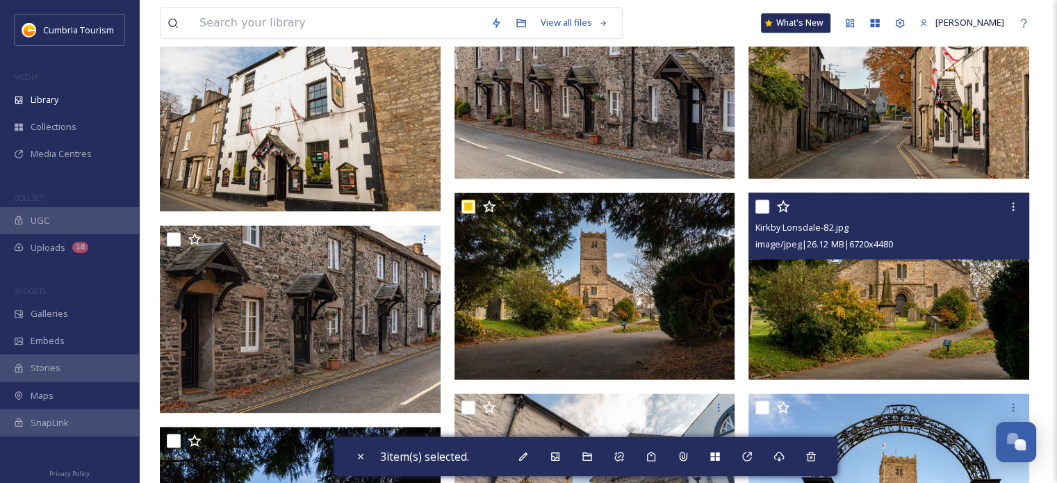
click at [762, 204] on input "checkbox" at bounding box center [762, 206] width 14 height 14
checkbox input "true"
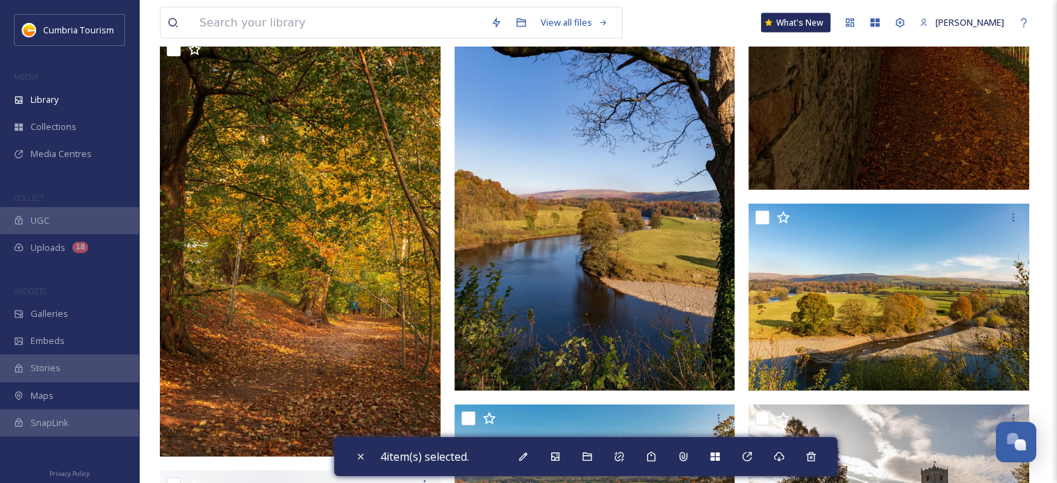
scroll to position [3335, 0]
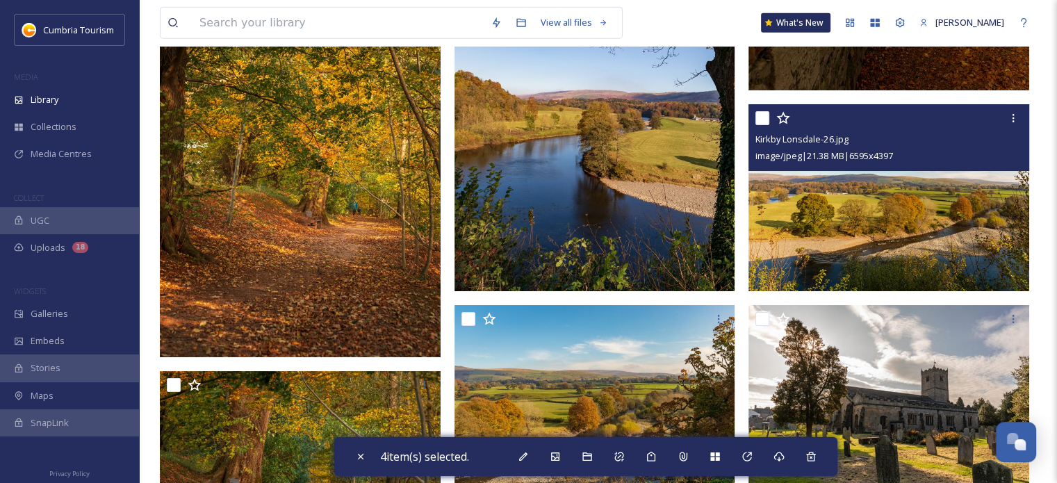
click at [763, 121] on input "checkbox" at bounding box center [762, 118] width 14 height 14
checkbox input "true"
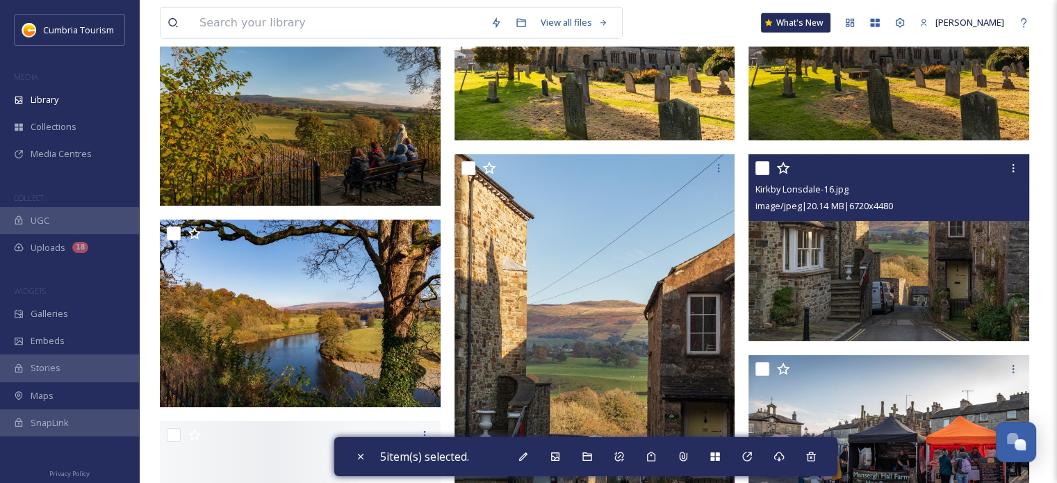
scroll to position [3891, 0]
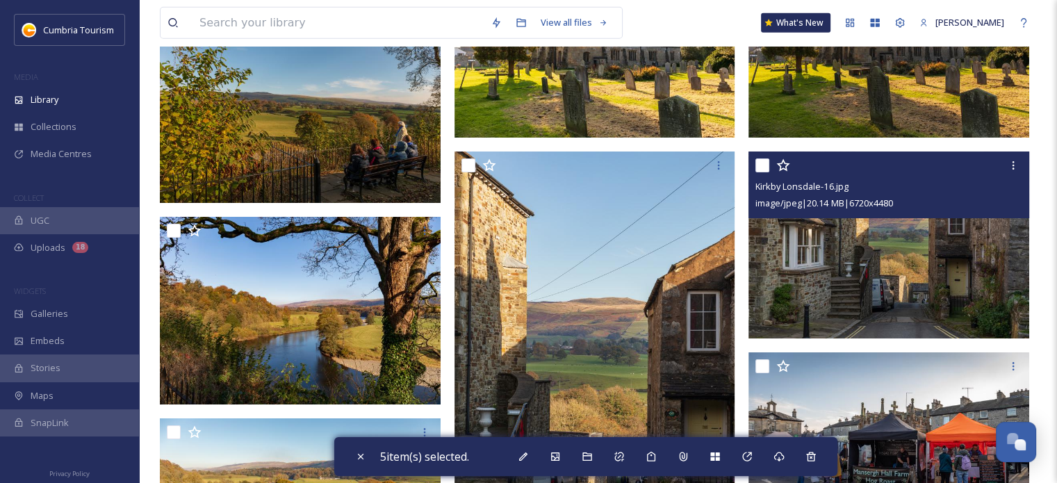
click at [766, 165] on input "checkbox" at bounding box center [762, 165] width 14 height 14
checkbox input "true"
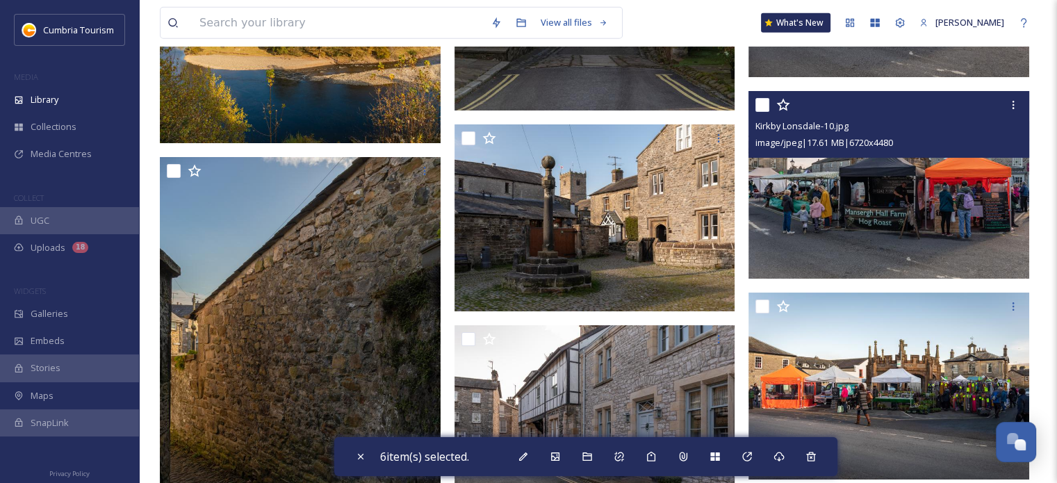
scroll to position [4377, 0]
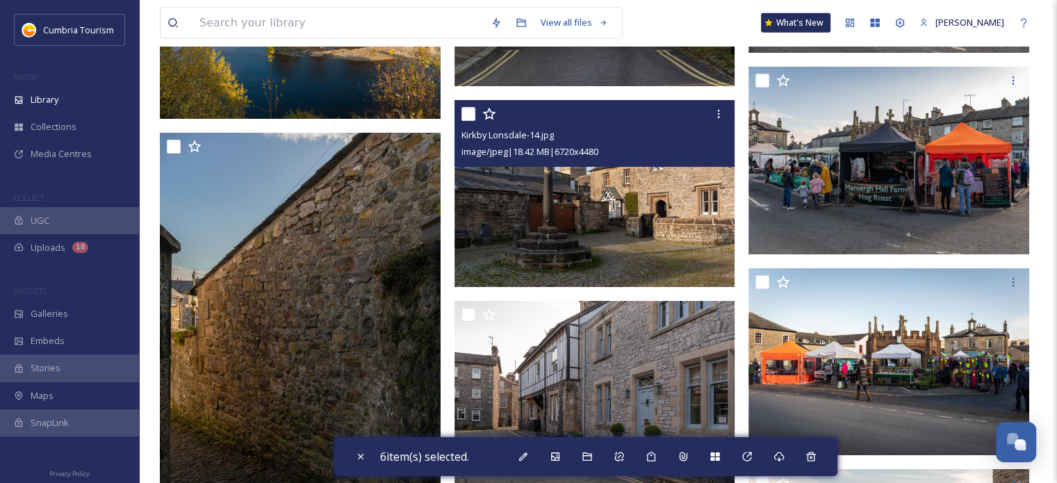
click at [468, 112] on input "checkbox" at bounding box center [468, 114] width 14 height 14
checkbox input "true"
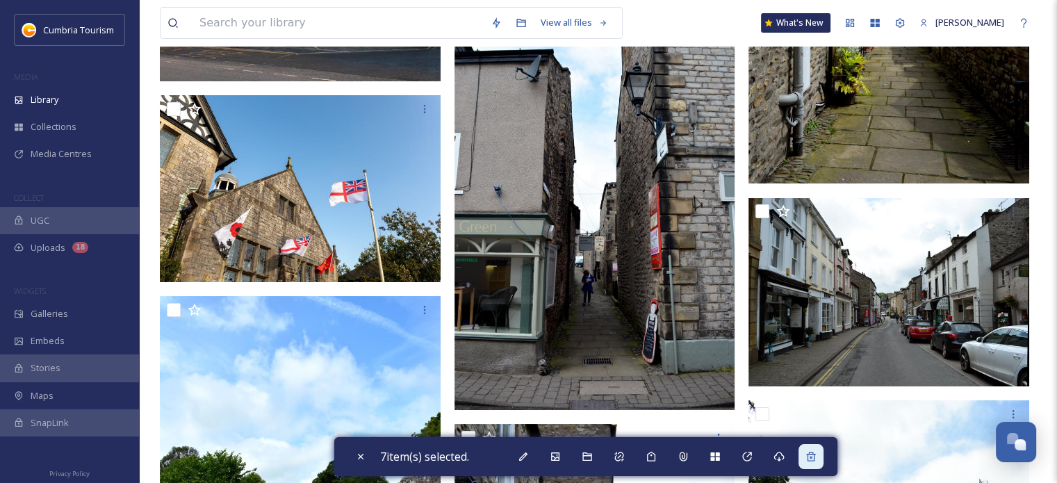
scroll to position [5976, 0]
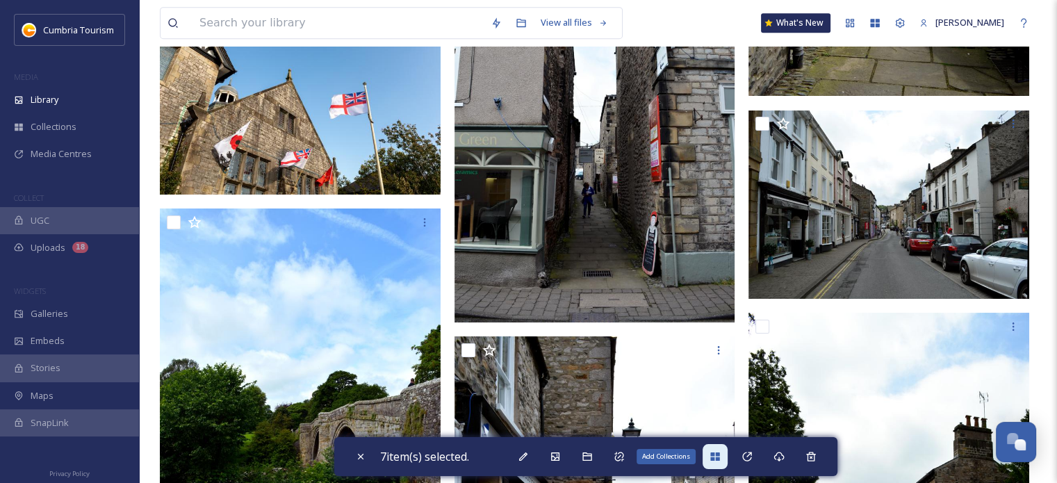
click at [719, 447] on div "Add Collections" at bounding box center [714, 456] width 25 height 25
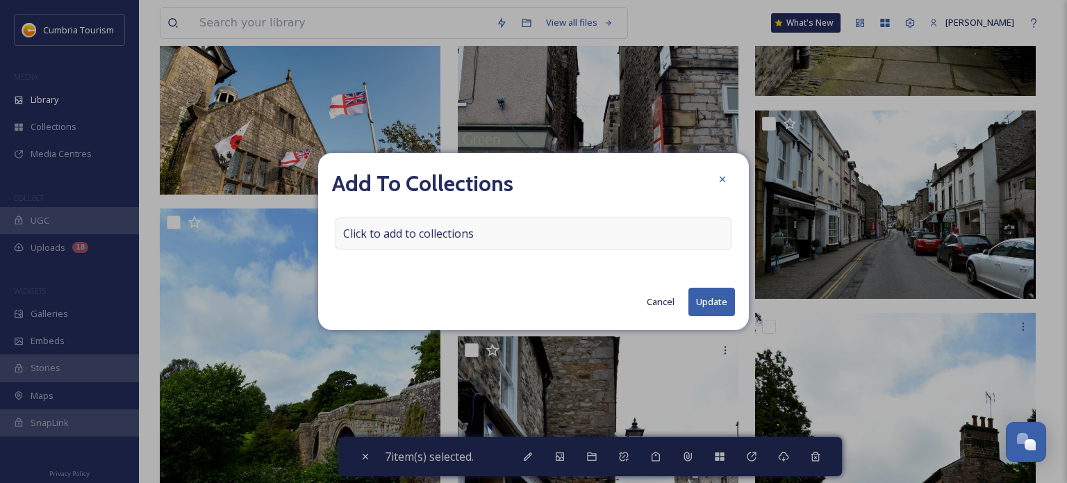
click at [488, 238] on div "Click to add to collections" at bounding box center [534, 233] width 396 height 32
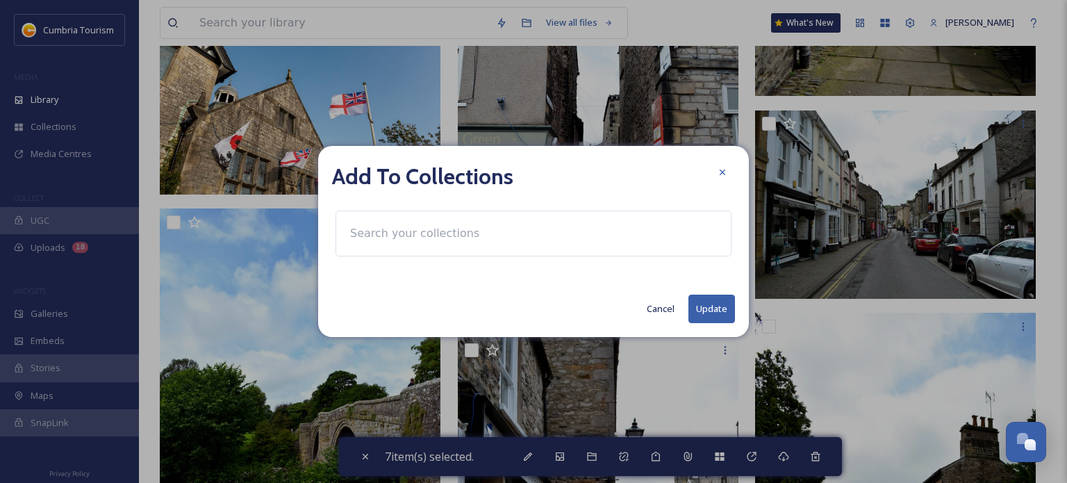
click at [443, 233] on input at bounding box center [419, 233] width 153 height 31
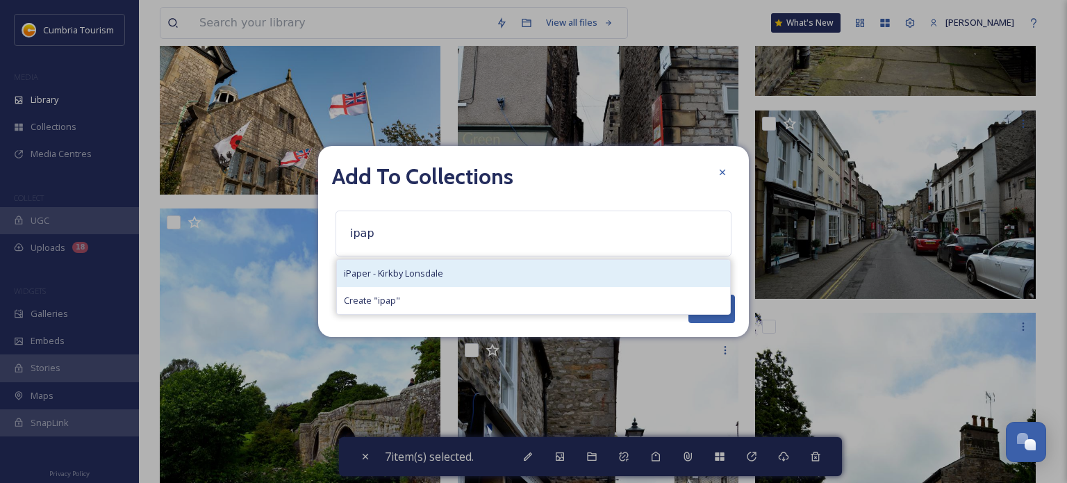
type input "ipap"
click at [436, 267] on span "iPaper - Kirkby Lonsdale" at bounding box center [393, 273] width 99 height 13
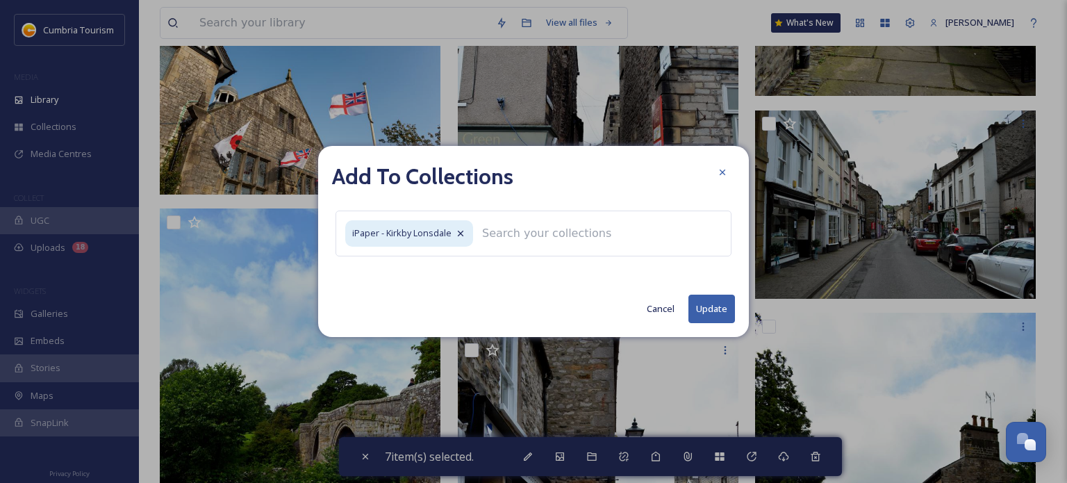
click at [723, 304] on button "Update" at bounding box center [712, 309] width 47 height 28
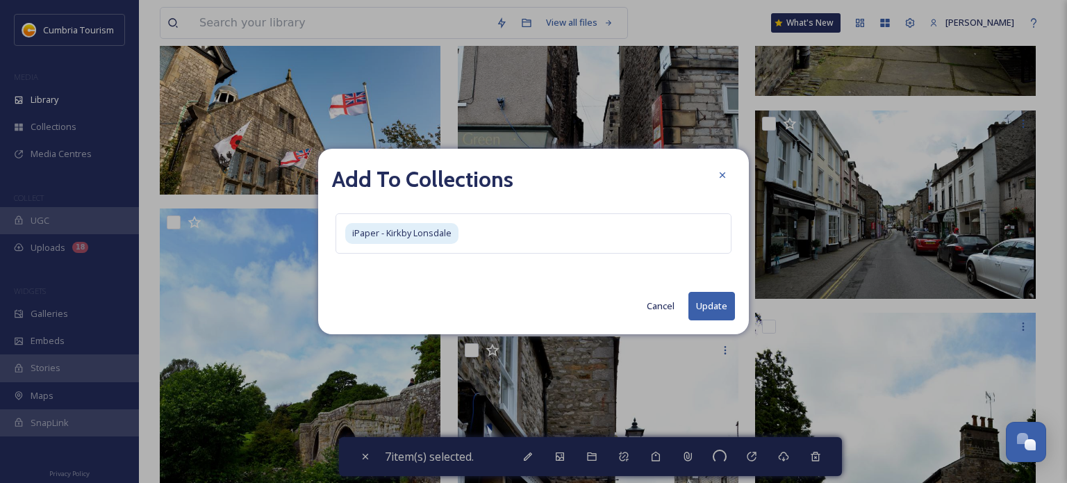
checkbox input "false"
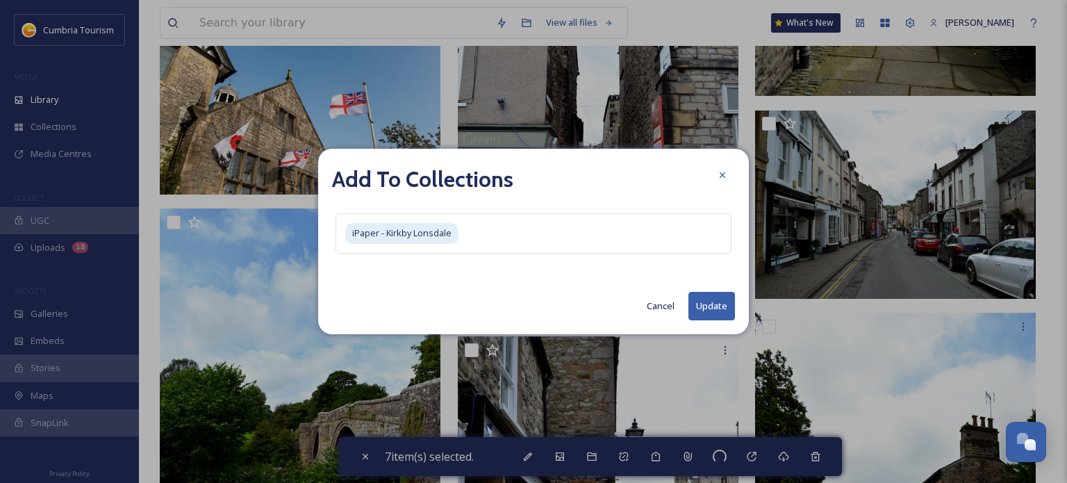
checkbox input "false"
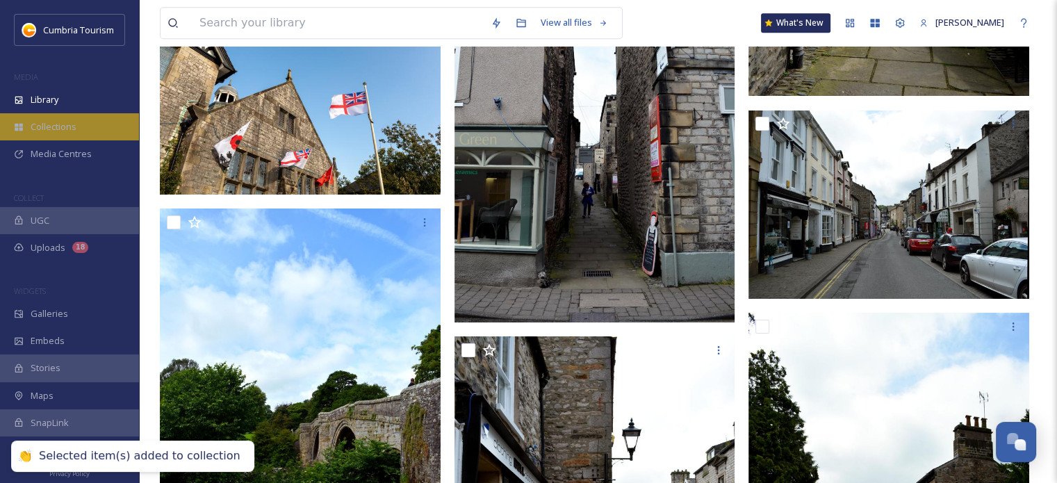
click at [76, 120] on div "Collections" at bounding box center [69, 126] width 139 height 27
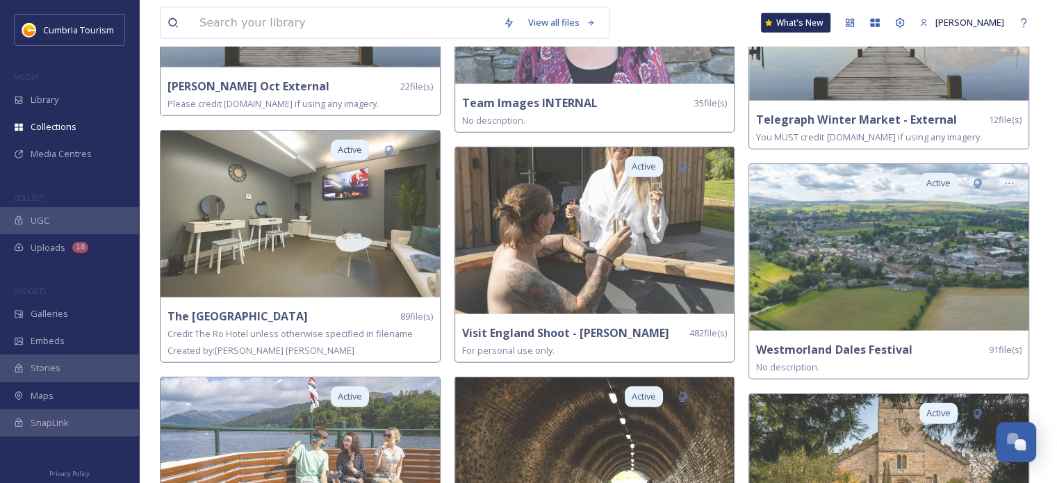
scroll to position [4172, 0]
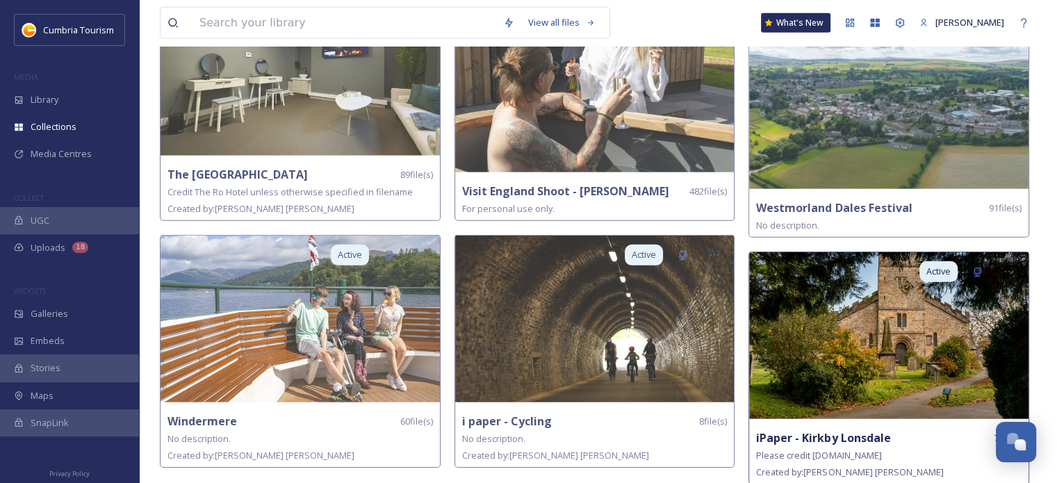
click at [880, 346] on img at bounding box center [888, 335] width 279 height 167
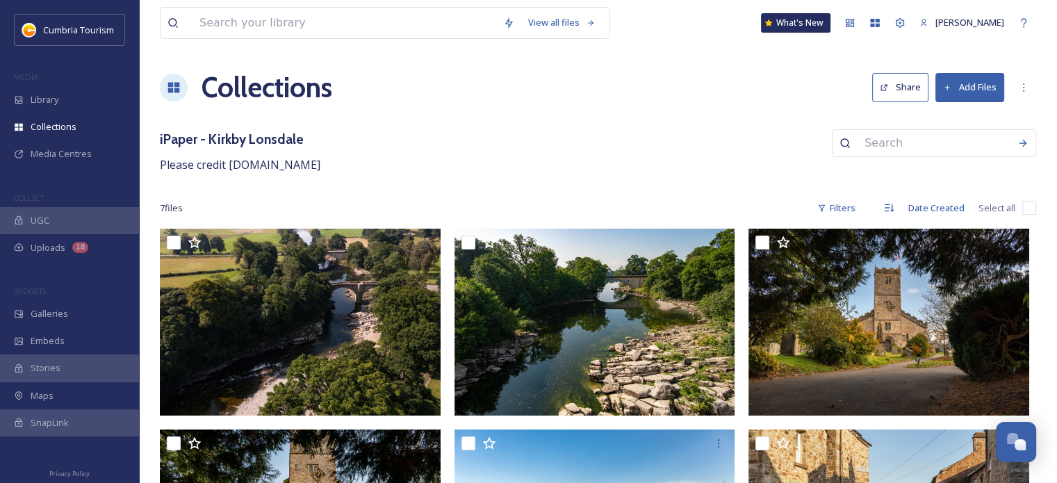
click at [916, 81] on button "Share" at bounding box center [900, 87] width 56 height 28
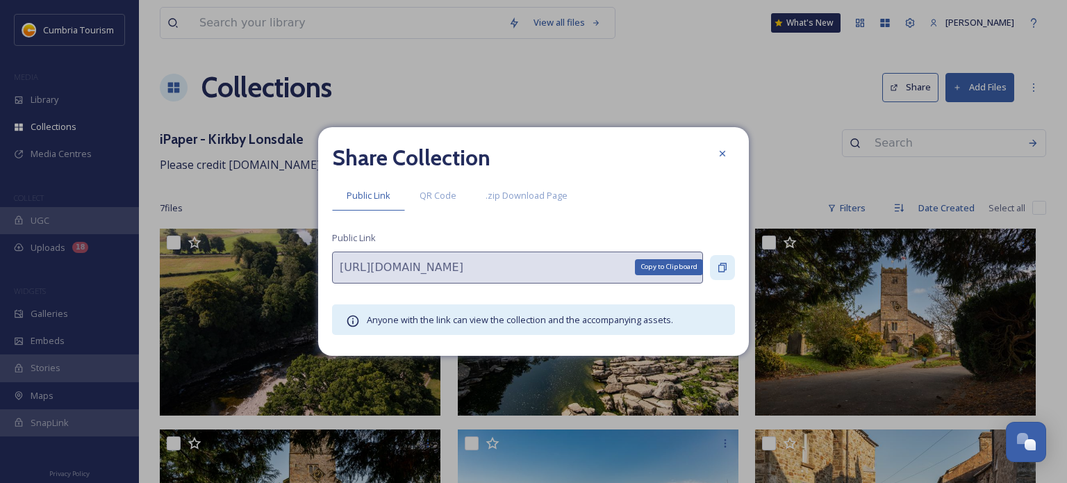
click at [722, 263] on icon at bounding box center [722, 267] width 8 height 9
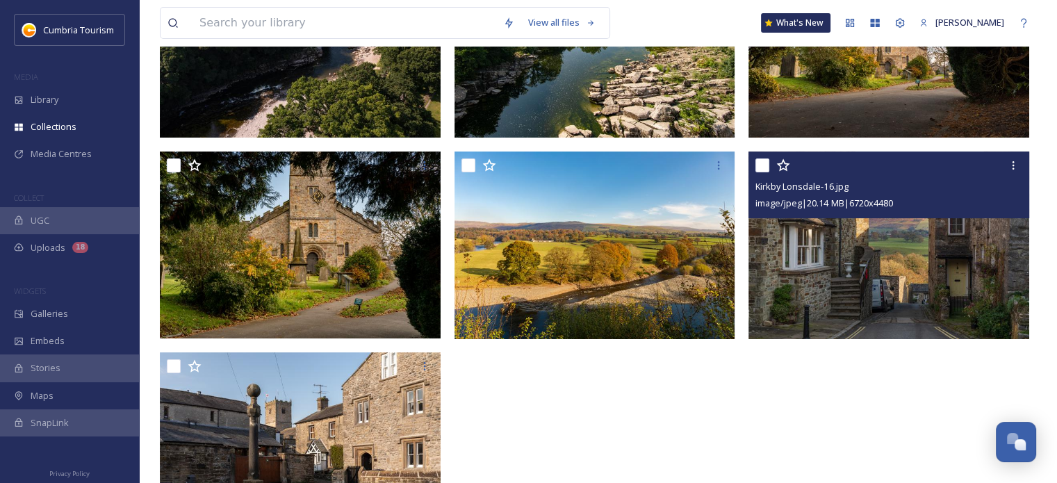
scroll to position [341, 0]
